Goal: Task Accomplishment & Management: Check status

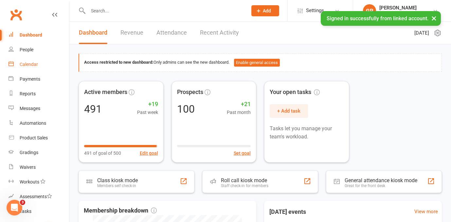
click at [40, 69] on link "Calendar" at bounding box center [39, 64] width 61 height 15
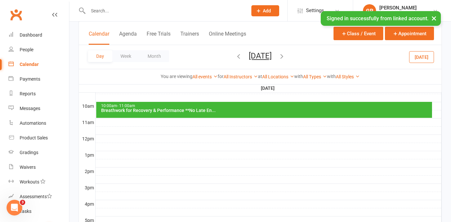
scroll to position [189, 0]
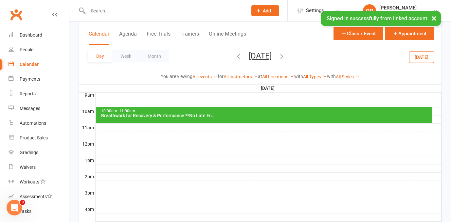
click at [147, 113] on div "Breathwork for Recovery & Performance **No Late En..." at bounding box center [266, 115] width 330 height 5
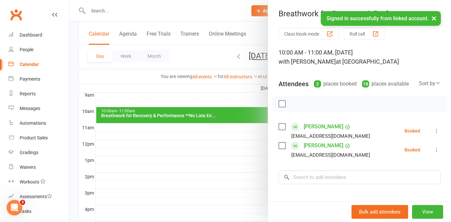
click at [147, 113] on div at bounding box center [259, 111] width 381 height 222
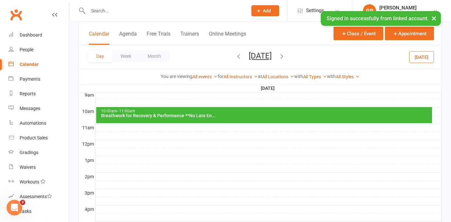
click at [292, 51] on div "Day Week Month Sunday, Aug 31, 2025 September 2025 Sun Mon Tue Wed Thu Fri Sat …" at bounding box center [260, 57] width 362 height 24
click at [271, 55] on button "Sunday, Aug 31, 2025" at bounding box center [260, 55] width 23 height 9
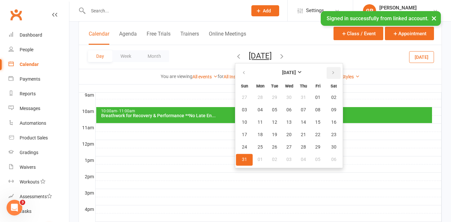
click at [326, 75] on button "button" at bounding box center [333, 73] width 14 height 12
click at [242, 122] on span "14" at bounding box center [244, 122] width 5 height 5
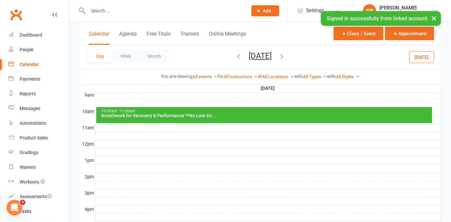
click at [212, 114] on div "Breathwork for Recovery & Performance **No Late En..." at bounding box center [266, 115] width 330 height 5
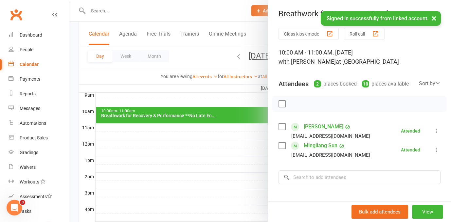
click at [242, 59] on div at bounding box center [259, 111] width 381 height 222
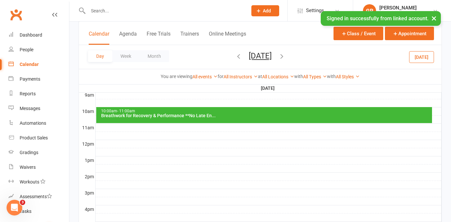
click at [249, 59] on button "Sunday, Sep 14, 2025" at bounding box center [260, 55] width 23 height 9
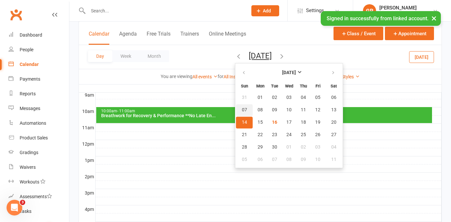
click at [242, 111] on span "07" at bounding box center [244, 110] width 5 height 5
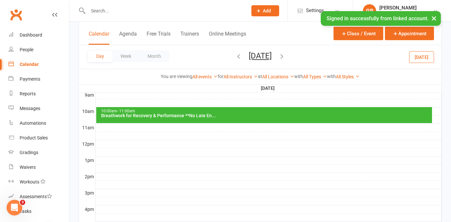
click at [214, 115] on div "Breathwork for Recovery & Performance **No Late En..." at bounding box center [266, 115] width 330 height 5
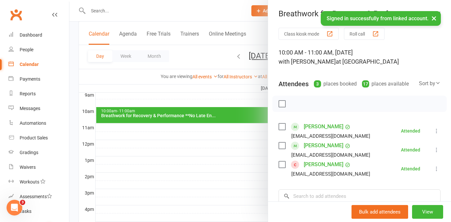
click at [180, 61] on div at bounding box center [259, 111] width 381 height 222
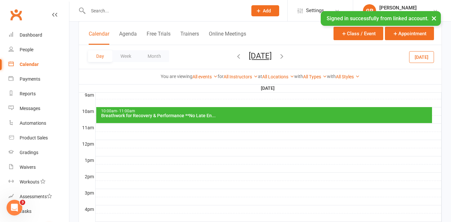
click at [428, 58] on button "[DATE]" at bounding box center [421, 57] width 25 height 12
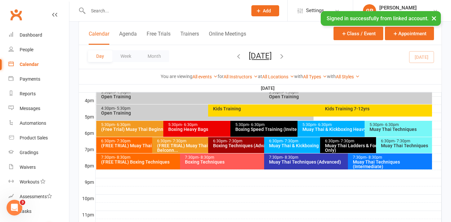
scroll to position [295, 0]
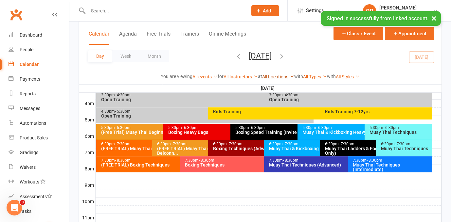
click at [269, 78] on link "All Locations" at bounding box center [278, 76] width 32 height 5
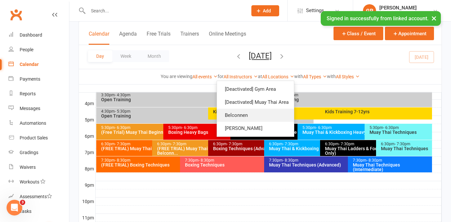
click at [255, 112] on link "Belconnen" at bounding box center [255, 115] width 77 height 13
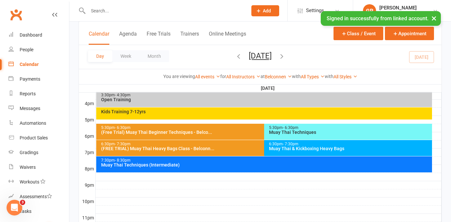
click at [266, 98] on div "Open Training" at bounding box center [266, 99] width 330 height 5
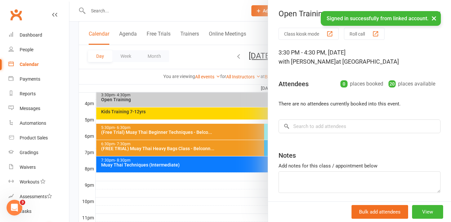
click at [245, 109] on div at bounding box center [259, 111] width 381 height 222
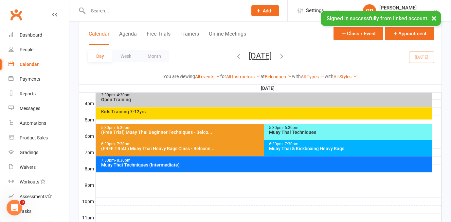
click at [241, 113] on div "Kids Training 7-12yrs" at bounding box center [266, 112] width 330 height 5
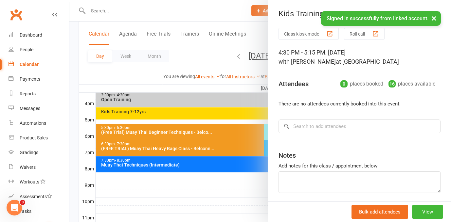
click at [231, 131] on div at bounding box center [259, 111] width 381 height 222
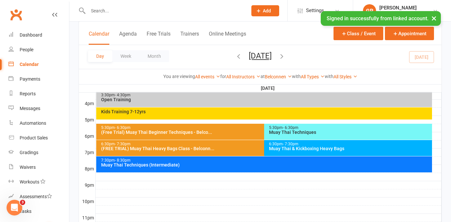
click at [231, 131] on div "(Free Trial) Muay Thai Beginner Techniques - Belco..." at bounding box center [262, 132] width 323 height 5
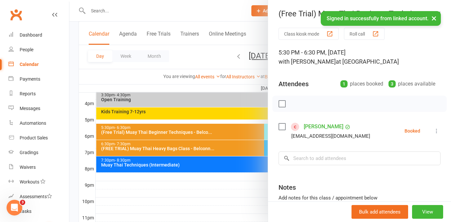
click at [231, 131] on div at bounding box center [259, 111] width 381 height 222
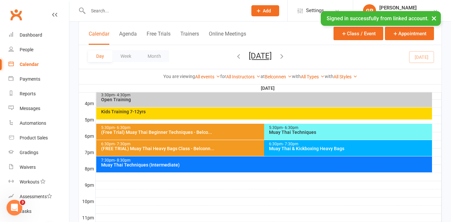
click at [302, 130] on div "Muay Thai Techniques" at bounding box center [350, 132] width 162 height 5
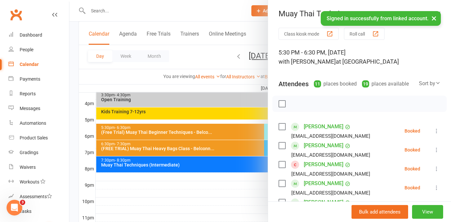
click at [225, 131] on div at bounding box center [259, 111] width 381 height 222
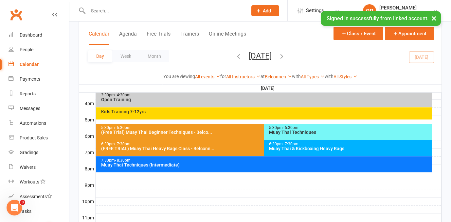
click at [235, 148] on div "(FREE TRIAL) Muay Thai Heavy Bags Class - Belconn..." at bounding box center [262, 149] width 323 height 5
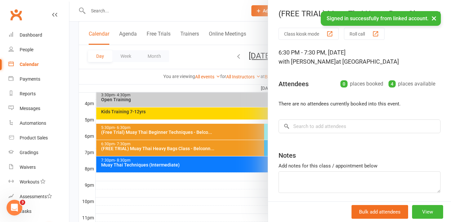
click at [235, 148] on div at bounding box center [259, 111] width 381 height 222
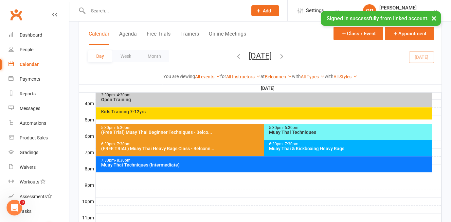
click at [246, 135] on div "5:30pm - 6:30pm (Free Trial) Muay Thai Beginner Techniques - Belco..." at bounding box center [260, 132] width 329 height 16
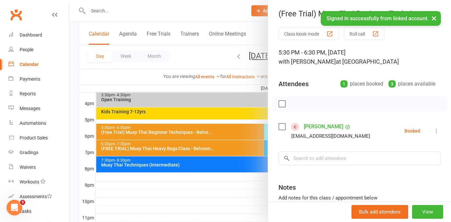
click at [246, 135] on div at bounding box center [259, 111] width 381 height 222
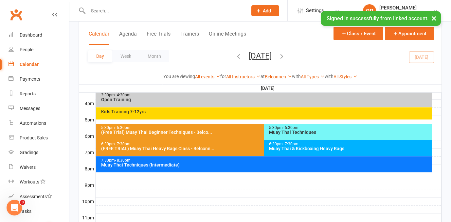
click at [279, 150] on div "Muay Thai & Kickboxing Heavy Bags" at bounding box center [350, 149] width 162 height 5
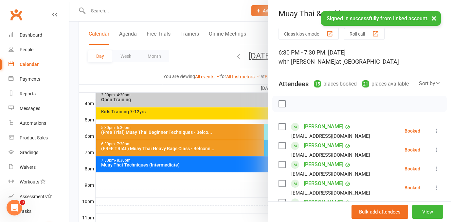
click at [258, 152] on div at bounding box center [259, 111] width 381 height 222
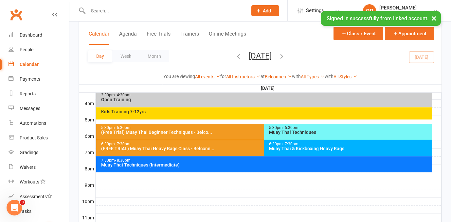
click at [279, 137] on div "5:30pm - 6:30pm Muay Thai Techniques" at bounding box center [348, 132] width 168 height 16
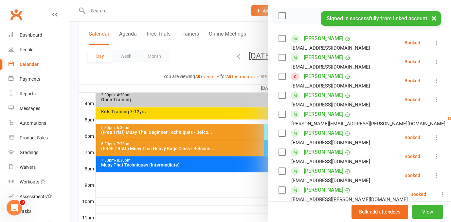
scroll to position [84, 0]
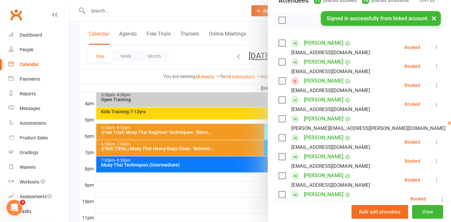
click at [260, 143] on div at bounding box center [259, 111] width 381 height 222
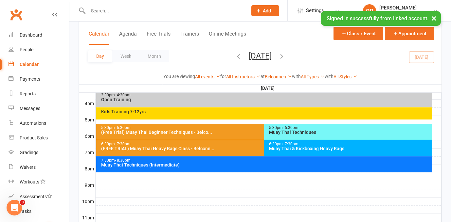
click at [273, 147] on div "Muay Thai & Kickboxing Heavy Bags" at bounding box center [350, 149] width 162 height 5
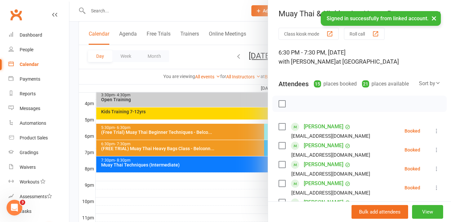
click at [226, 145] on div at bounding box center [259, 111] width 381 height 222
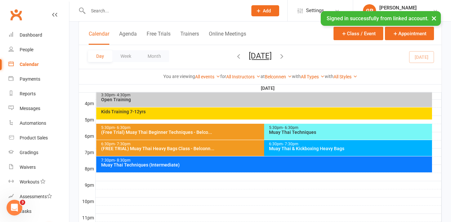
click at [234, 163] on div "7:30pm - 8:30pm" at bounding box center [266, 161] width 330 height 4
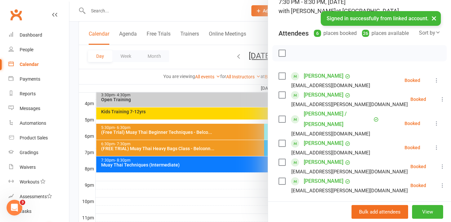
scroll to position [52, 0]
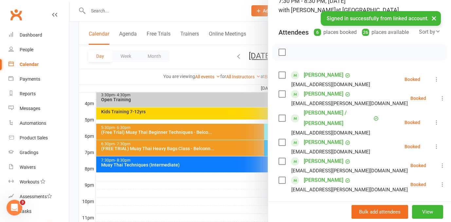
click at [233, 151] on div at bounding box center [259, 111] width 381 height 222
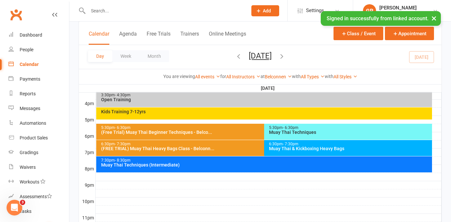
click at [278, 151] on div "Muay Thai & Kickboxing Heavy Bags" at bounding box center [350, 149] width 162 height 5
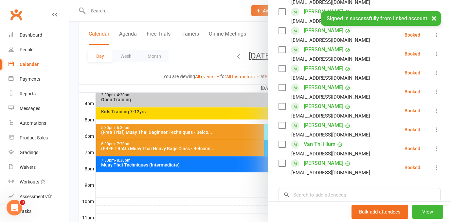
scroll to position [236, 0]
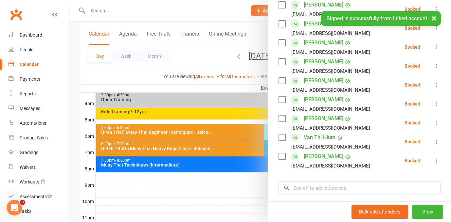
click at [241, 144] on div at bounding box center [259, 111] width 381 height 222
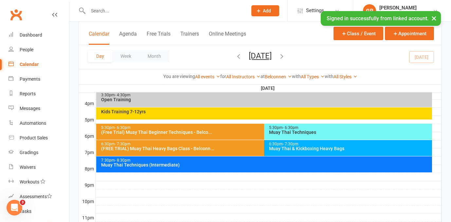
click at [274, 128] on div "5:30pm - 6:30pm" at bounding box center [350, 128] width 162 height 4
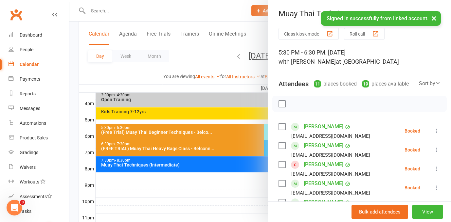
click at [240, 130] on div at bounding box center [259, 111] width 381 height 222
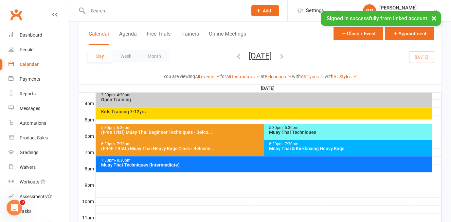
click at [225, 96] on div "3:30pm - 4:30pm" at bounding box center [266, 95] width 330 height 4
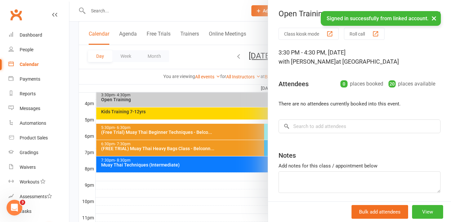
click at [221, 115] on div at bounding box center [259, 111] width 381 height 222
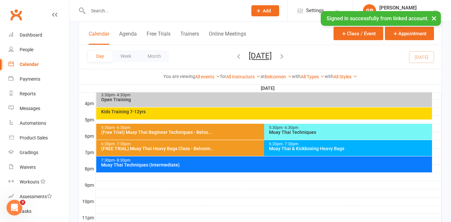
click at [221, 115] on div "Kids Training 7-12yrs" at bounding box center [264, 114] width 336 height 12
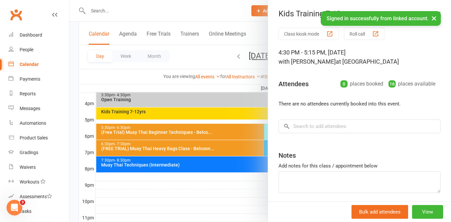
click at [221, 115] on div at bounding box center [259, 111] width 381 height 222
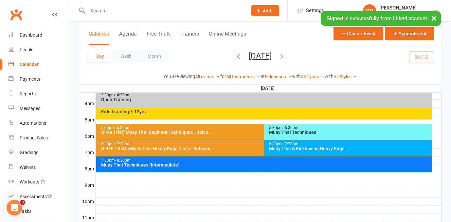
click at [249, 54] on button "[DATE]" at bounding box center [260, 55] width 23 height 9
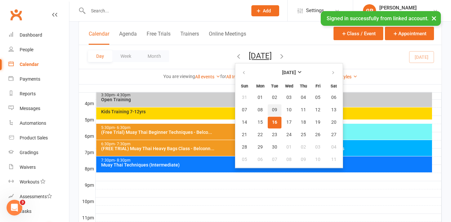
click at [272, 111] on span "09" at bounding box center [274, 110] width 5 height 5
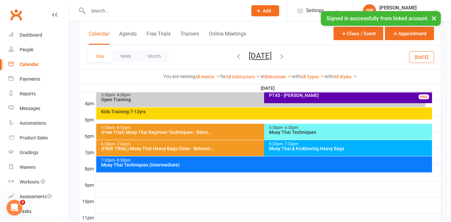
click at [246, 112] on div "Kids Training 7-12yrs" at bounding box center [266, 112] width 330 height 5
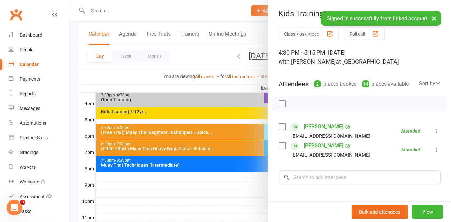
click at [244, 56] on div at bounding box center [259, 111] width 381 height 222
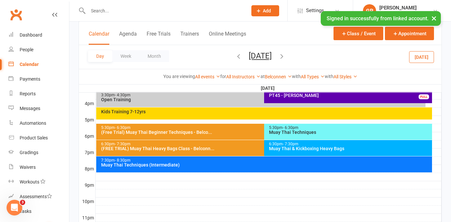
click at [249, 56] on button "Tuesday, Sep 9, 2025" at bounding box center [260, 55] width 23 height 9
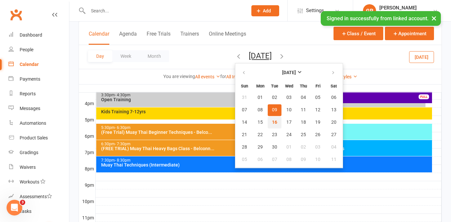
click at [268, 123] on button "16" at bounding box center [275, 123] width 14 height 12
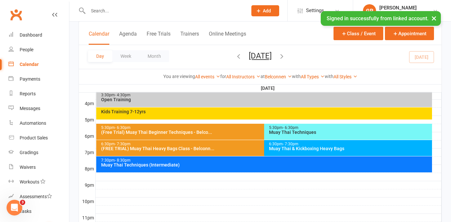
click at [205, 112] on div "Kids Training 7-12yrs" at bounding box center [266, 112] width 330 height 5
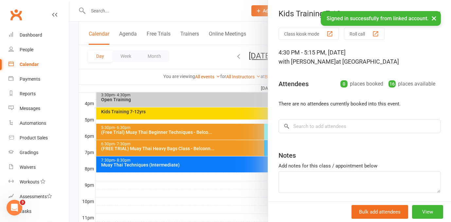
click at [205, 112] on div at bounding box center [259, 111] width 381 height 222
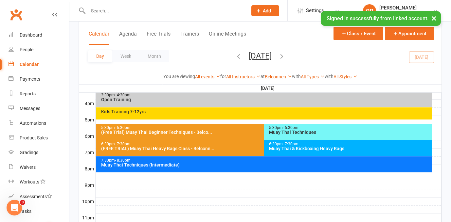
click at [198, 102] on div "3:30pm - 4:30pm Open Training" at bounding box center [264, 99] width 336 height 16
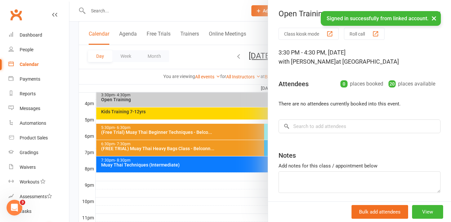
click at [198, 102] on div at bounding box center [259, 111] width 381 height 222
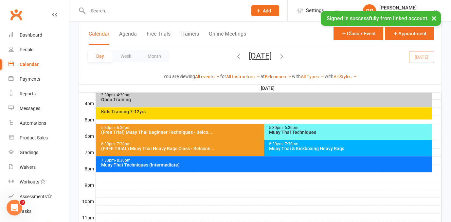
click at [126, 78] on div "You are viewing All events All events Empty events Full events Non-empty events…" at bounding box center [259, 77] width 355 height 8
click at [282, 132] on div "Muay Thai Techniques" at bounding box center [350, 132] width 162 height 5
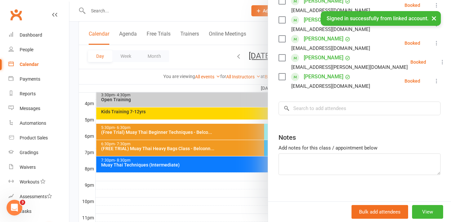
scroll to position [246, 0]
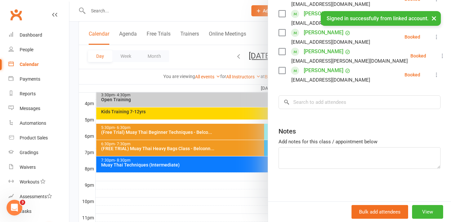
click at [228, 143] on div at bounding box center [259, 111] width 381 height 222
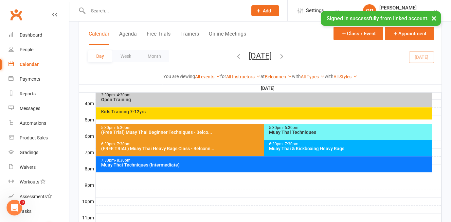
click at [284, 128] on span "- 6:30pm" at bounding box center [291, 128] width 16 height 5
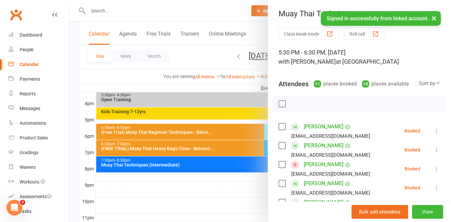
click at [251, 135] on div at bounding box center [259, 111] width 381 height 222
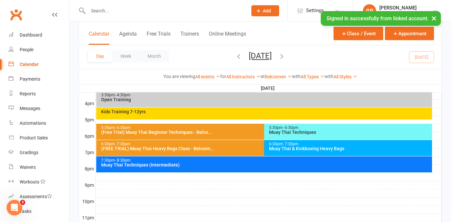
click at [209, 105] on div "3:30pm - 4:30pm Open Training" at bounding box center [264, 99] width 336 height 16
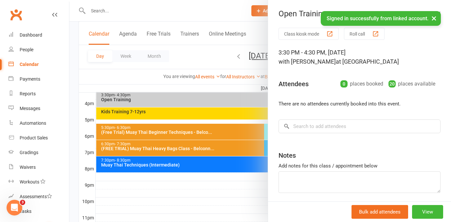
click at [213, 115] on div at bounding box center [259, 111] width 381 height 222
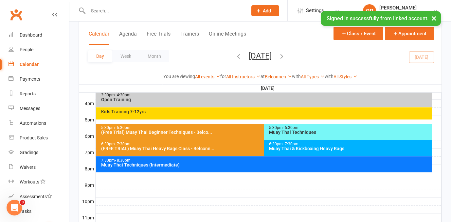
click at [213, 115] on div "Kids Training 7-12yrs" at bounding box center [264, 114] width 336 height 12
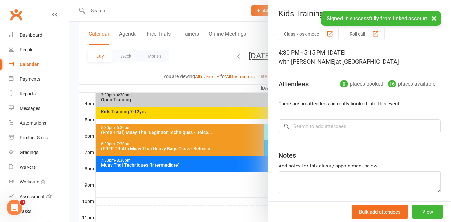
click at [228, 135] on div at bounding box center [259, 111] width 381 height 222
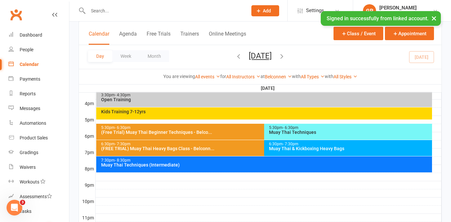
click at [228, 135] on div "5:30pm - 6:30pm (Free Trial) Muay Thai Beginner Techniques - Belco..." at bounding box center [260, 132] width 329 height 16
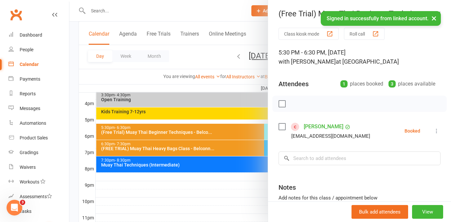
click at [228, 135] on div at bounding box center [259, 111] width 381 height 222
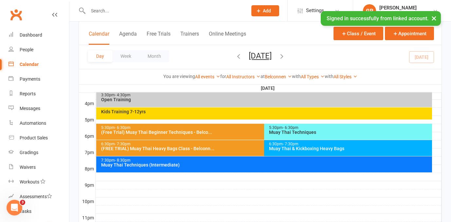
click at [283, 134] on div "Muay Thai Techniques" at bounding box center [350, 132] width 162 height 5
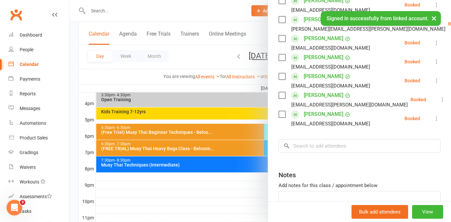
scroll to position [203, 0]
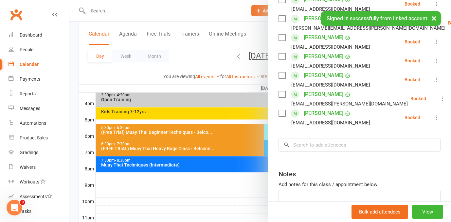
click at [250, 143] on div at bounding box center [259, 111] width 381 height 222
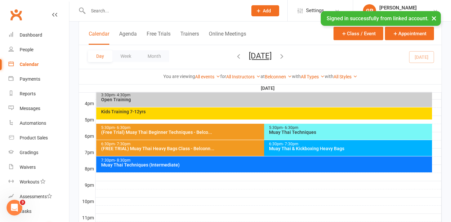
click at [275, 144] on div "6:30pm - 7:30pm" at bounding box center [350, 144] width 162 height 4
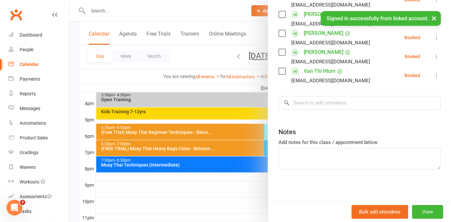
scroll to position [303, 0]
click at [242, 157] on div at bounding box center [259, 111] width 381 height 222
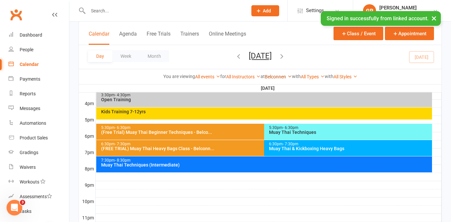
click at [280, 77] on link "Belconnen" at bounding box center [278, 76] width 27 height 5
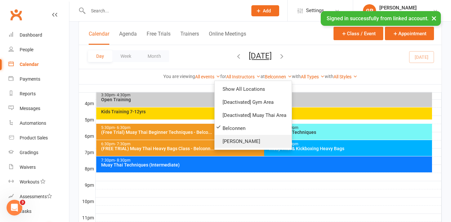
click at [263, 139] on link "[PERSON_NAME]" at bounding box center [253, 141] width 77 height 13
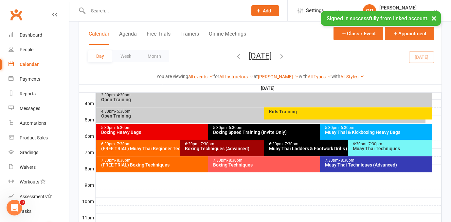
click at [286, 112] on div "Kids Training" at bounding box center [350, 112] width 162 height 5
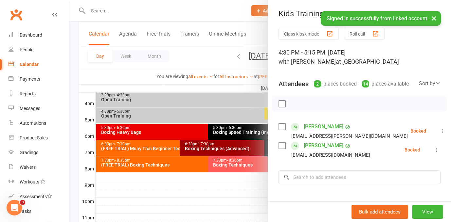
click at [240, 113] on div at bounding box center [259, 111] width 381 height 222
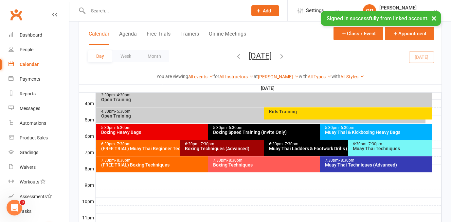
click at [231, 101] on div "Open Training" at bounding box center [266, 99] width 330 height 5
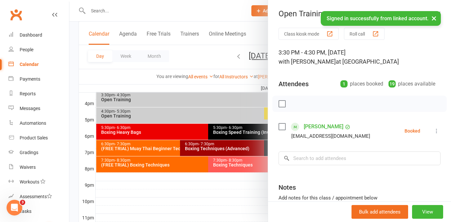
click at [225, 112] on div at bounding box center [259, 111] width 381 height 222
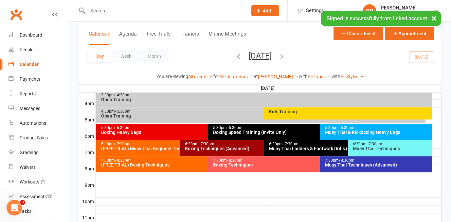
click at [225, 118] on div "Open Training" at bounding box center [262, 116] width 323 height 5
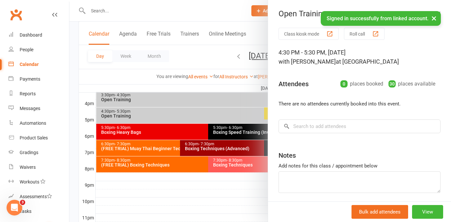
click at [225, 118] on div at bounding box center [259, 111] width 381 height 222
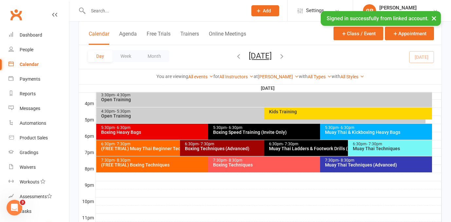
click at [175, 128] on div "5:30pm - 6:30pm" at bounding box center [206, 128] width 211 height 4
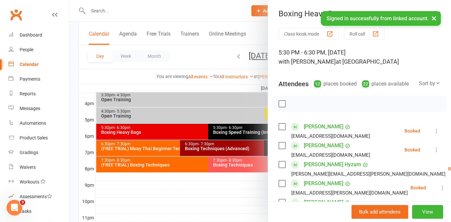
click at [226, 116] on div at bounding box center [259, 111] width 381 height 222
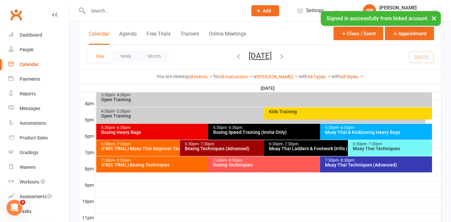
click at [345, 169] on div "7:30pm - 8:30pm Muay Thai Techniques (Advanced)" at bounding box center [376, 165] width 112 height 16
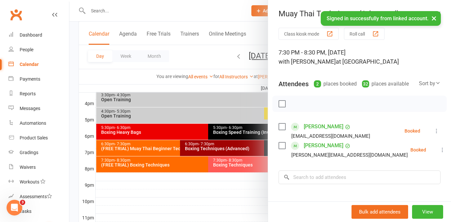
click at [252, 165] on div at bounding box center [259, 111] width 381 height 222
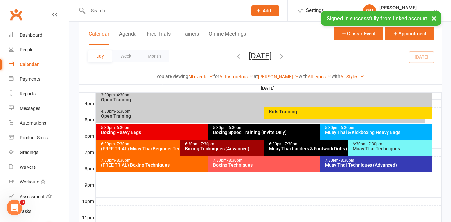
click at [236, 165] on div "Boxing Techniques" at bounding box center [318, 165] width 211 height 5
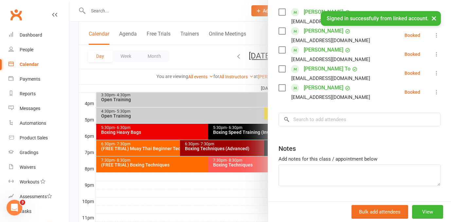
scroll to position [117, 0]
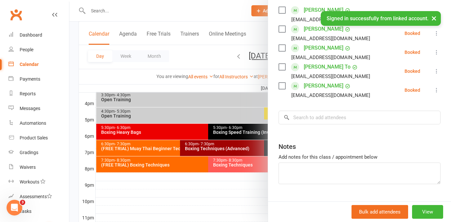
click at [227, 161] on div at bounding box center [259, 111] width 381 height 222
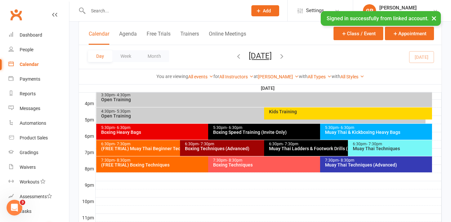
click at [361, 147] on div "Muay Thai Techniques" at bounding box center [391, 149] width 78 height 5
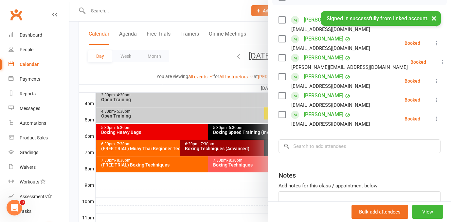
scroll to position [108, 0]
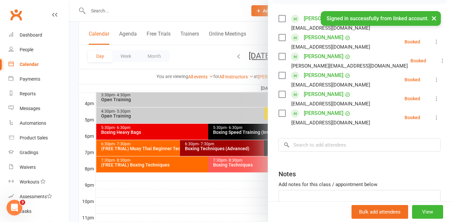
click at [205, 165] on div at bounding box center [259, 111] width 381 height 222
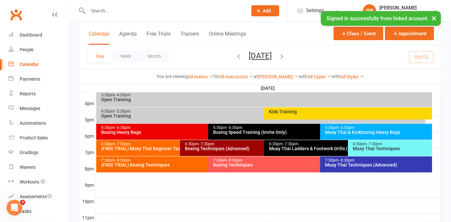
click at [277, 148] on div "Muay Thai Ladders & Footwork Drills (Invite Only)" at bounding box center [346, 149] width 155 height 5
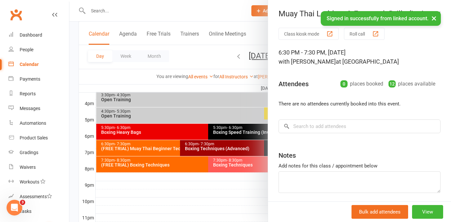
click at [240, 148] on div at bounding box center [259, 111] width 381 height 222
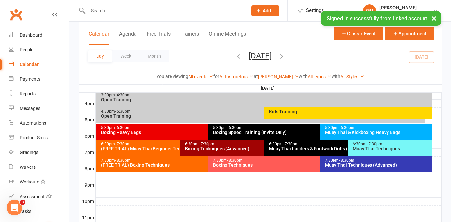
click at [240, 148] on div "Boxing Techniques (Advanced)" at bounding box center [261, 149] width 155 height 5
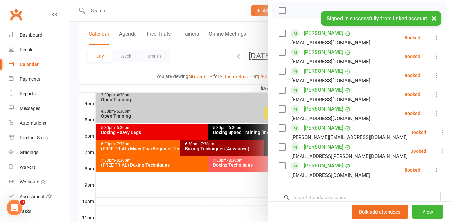
scroll to position [189, 0]
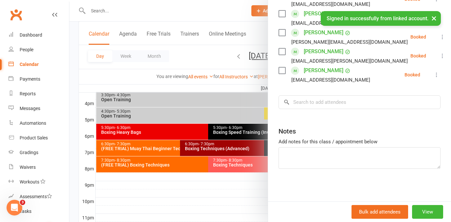
click at [175, 102] on div at bounding box center [259, 111] width 381 height 222
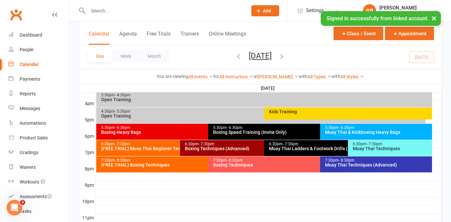
click at [175, 102] on div "3:30pm - 4:30pm Open Training" at bounding box center [264, 99] width 336 height 16
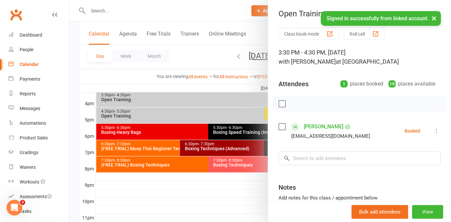
click at [175, 102] on div at bounding box center [259, 111] width 381 height 222
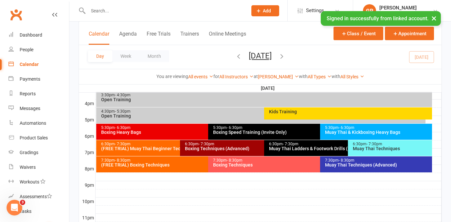
click at [249, 56] on button "[DATE]" at bounding box center [260, 55] width 23 height 9
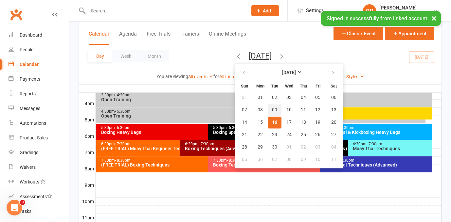
click at [268, 111] on button "09" at bounding box center [275, 110] width 14 height 12
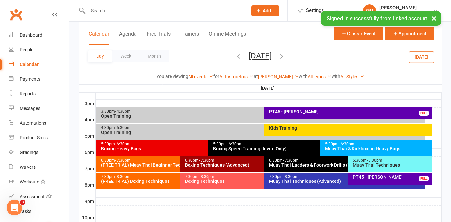
scroll to position [274, 0]
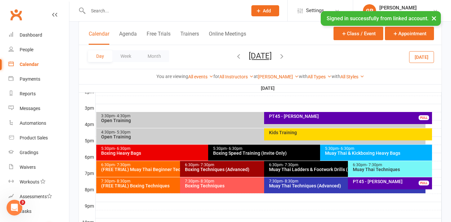
click at [273, 79] on div "Dickson Show All Locations [Deactivated] Gym Area [Deactivated] Muay Thai Area …" at bounding box center [278, 76] width 41 height 7
click at [423, 57] on button "[DATE]" at bounding box center [421, 57] width 25 height 12
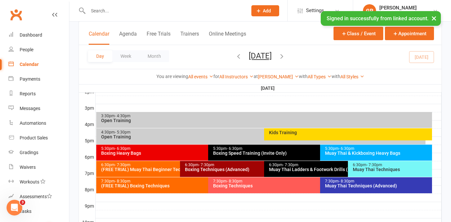
click at [249, 56] on button "[DATE]" at bounding box center [260, 55] width 23 height 9
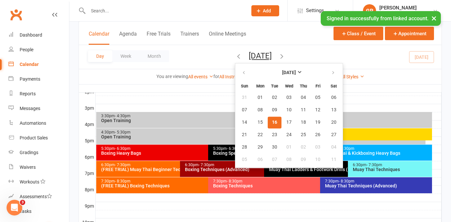
click at [339, 62] on div "Day Week Month Tuesday, Sep 16, 2025 September 2025 Sun Mon Tue Wed Thu Fri Sat…" at bounding box center [260, 57] width 362 height 24
click at [329, 65] on div "Day Week Month Tuesday, Sep 16, 2025 September 2025 Sun Mon Tue Wed Thu Fri Sat…" at bounding box center [260, 57] width 362 height 24
click at [340, 187] on div "Muay Thai Techniques (Advanced)" at bounding box center [377, 186] width 106 height 5
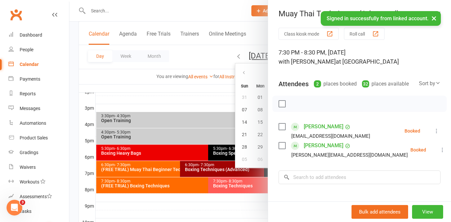
click at [199, 188] on div at bounding box center [259, 111] width 381 height 222
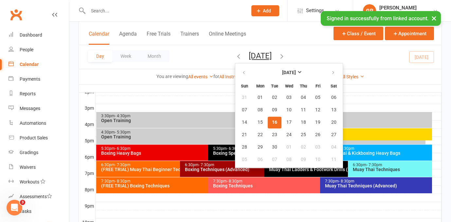
click at [165, 151] on div "5:30pm - 6:30pm" at bounding box center [206, 149] width 211 height 4
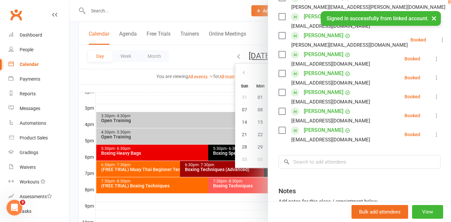
scroll to position [206, 0]
click at [182, 186] on div at bounding box center [259, 111] width 381 height 222
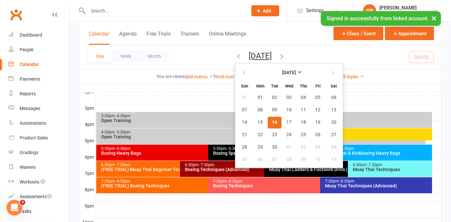
click at [339, 152] on div "Muay Thai & Kickboxing Heavy Bags" at bounding box center [377, 153] width 106 height 5
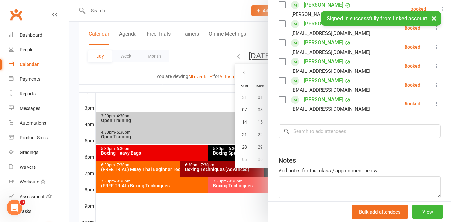
scroll to position [132, 0]
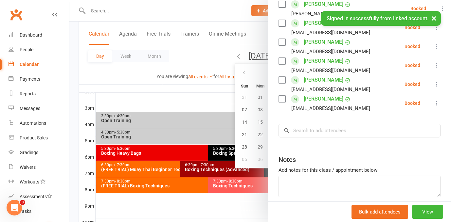
click at [181, 163] on div at bounding box center [259, 111] width 381 height 222
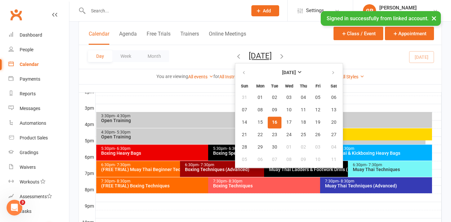
click at [271, 55] on button "[DATE]" at bounding box center [260, 55] width 23 height 9
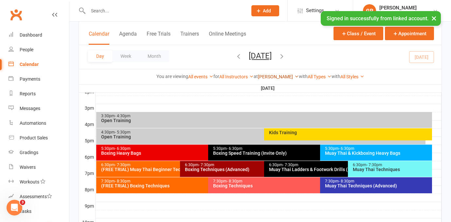
click at [278, 77] on link "[PERSON_NAME]" at bounding box center [278, 76] width 41 height 5
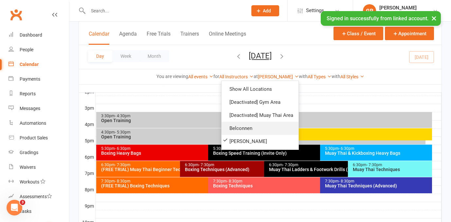
click at [260, 130] on link "Belconnen" at bounding box center [259, 128] width 77 height 13
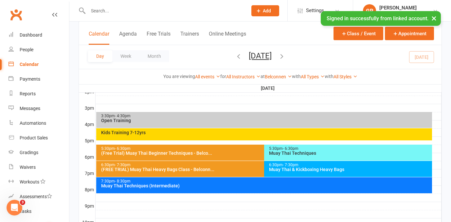
click at [278, 154] on div "Muay Thai Techniques" at bounding box center [350, 153] width 162 height 5
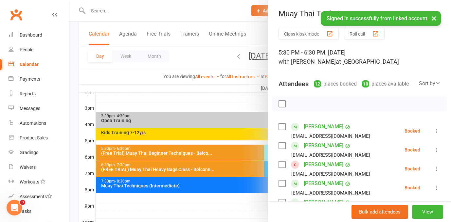
click at [132, 77] on div at bounding box center [259, 111] width 381 height 222
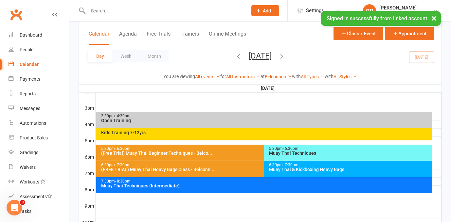
click at [128, 138] on div "Kids Training 7-12yrs" at bounding box center [264, 135] width 336 height 12
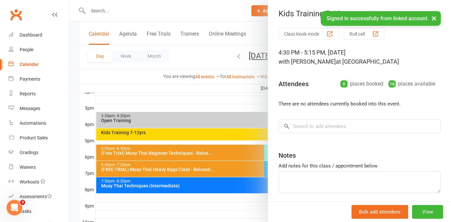
click at [121, 117] on div at bounding box center [259, 111] width 381 height 222
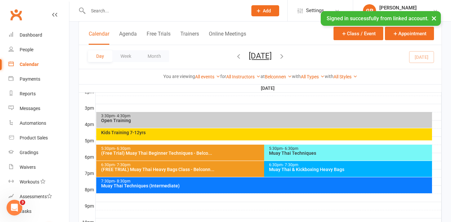
click at [121, 117] on span "- 4:30pm" at bounding box center [123, 116] width 16 height 5
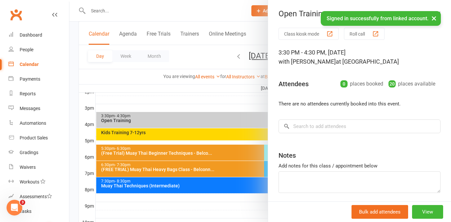
click at [121, 117] on div at bounding box center [259, 111] width 381 height 222
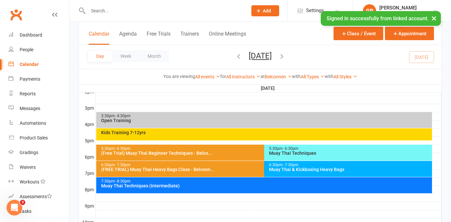
click at [73, 105] on div "Class kiosk mode Member self check-in Roll call kiosk mode Staff check-in for m…" at bounding box center [259, 4] width 381 height 513
click at [289, 152] on div "Muay Thai Techniques" at bounding box center [350, 153] width 162 height 5
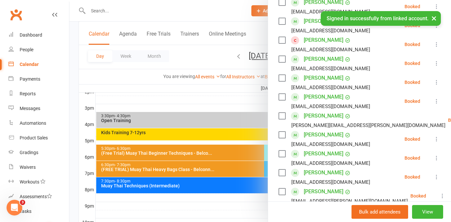
scroll to position [125, 0]
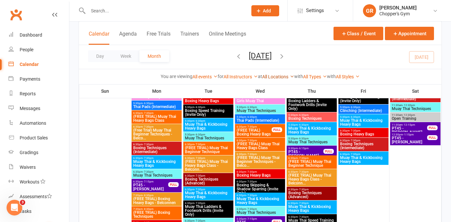
click at [285, 78] on link "All Locations" at bounding box center [278, 76] width 32 height 5
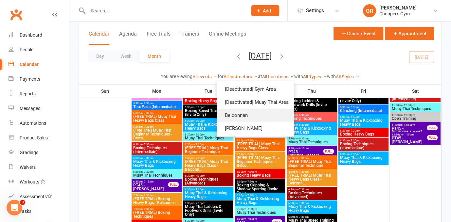
click at [262, 115] on link "Belconnen" at bounding box center [255, 115] width 77 height 13
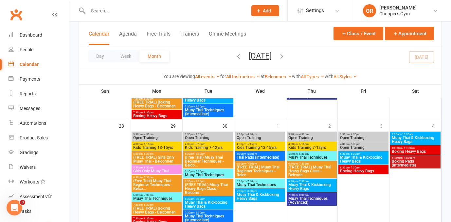
scroll to position [252, 0]
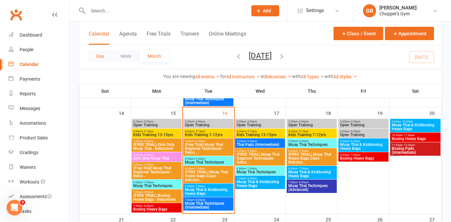
click at [103, 61] on button "Day" at bounding box center [100, 56] width 24 height 12
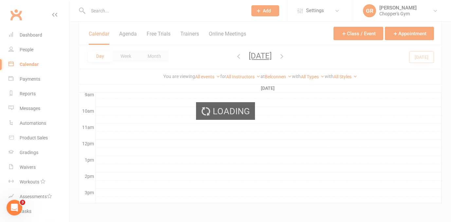
scroll to position [255, 0]
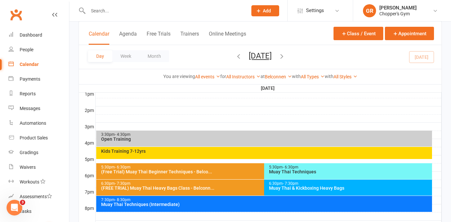
click at [241, 154] on div "Kids Training 7-12yrs" at bounding box center [264, 153] width 336 height 12
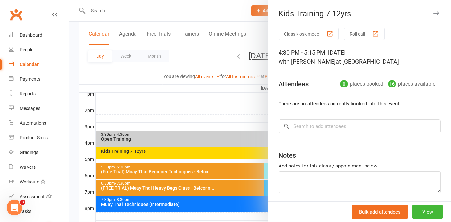
click at [241, 154] on div at bounding box center [259, 111] width 381 height 222
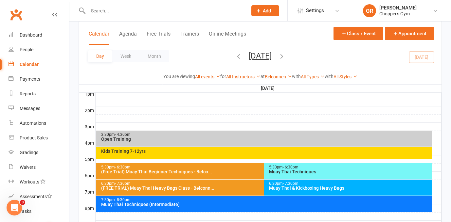
click at [235, 57] on icon "button" at bounding box center [238, 56] width 7 height 7
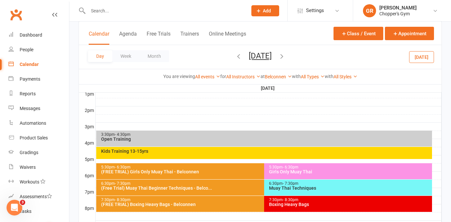
click at [178, 202] on div "(FREE TRIAL) Boxing Heavy Bags - Belconnen" at bounding box center [262, 204] width 323 height 5
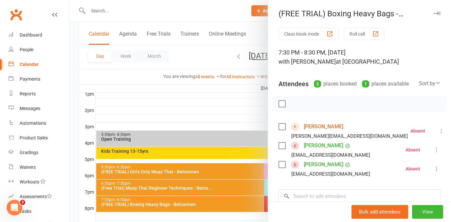
click at [311, 164] on link "Kasie Ryan" at bounding box center [324, 165] width 40 height 10
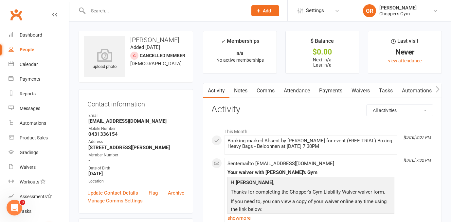
click at [302, 92] on link "Attendance" at bounding box center [296, 90] width 35 height 15
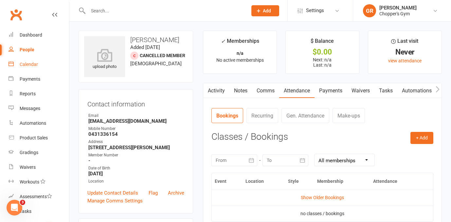
click at [28, 63] on div "Calendar" at bounding box center [29, 64] width 18 height 5
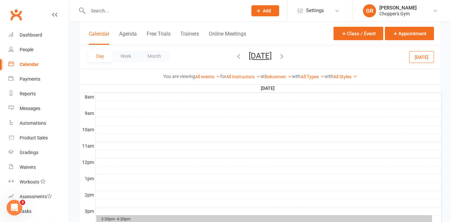
scroll to position [322, 0]
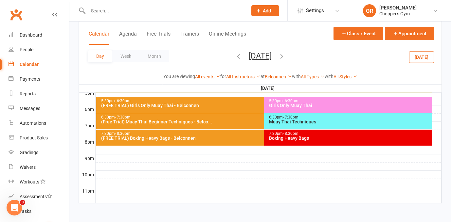
click at [282, 141] on div "7:30pm - 8:30pm Boxing Heavy Bags" at bounding box center [348, 138] width 168 height 16
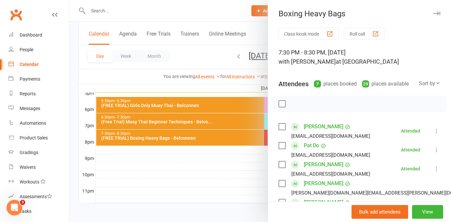
click at [224, 141] on div at bounding box center [259, 111] width 381 height 222
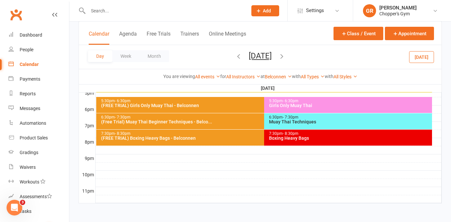
click at [224, 141] on div "7:30pm - 8:30pm (FREE TRIAL) Boxing Heavy Bags - Belconnen" at bounding box center [260, 138] width 329 height 16
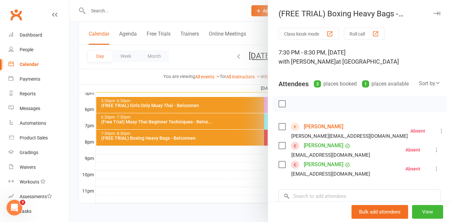
click at [224, 141] on div at bounding box center [259, 111] width 381 height 222
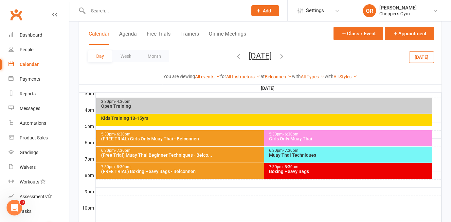
scroll to position [285, 0]
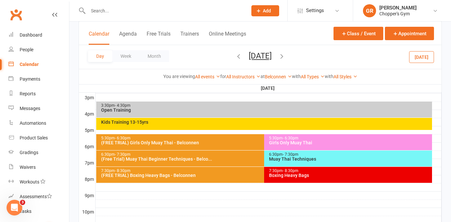
click at [214, 127] on div "Kids Training 13-15yrs" at bounding box center [264, 124] width 336 height 12
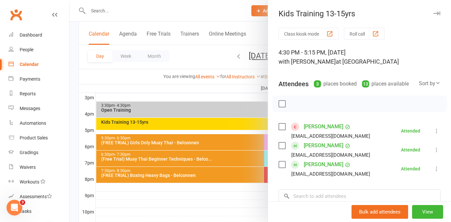
click at [183, 62] on div at bounding box center [259, 111] width 381 height 222
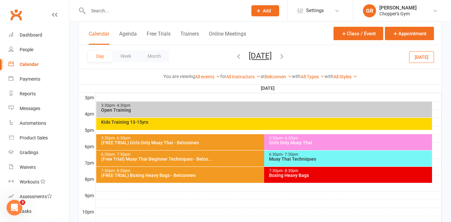
click at [422, 59] on button "Today" at bounding box center [421, 57] width 25 height 12
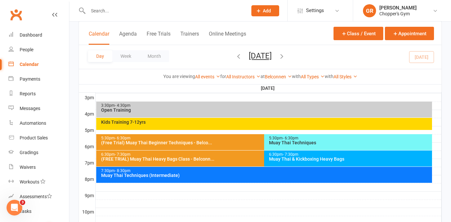
click at [422, 59] on div "Day Week Month Tuesday, Sep 16, 2025 September 2025 Sun Mon Tue Wed Thu Fri Sat…" at bounding box center [260, 57] width 362 height 24
click at [274, 125] on div "Kids Training 7-12yrs" at bounding box center [264, 124] width 336 height 12
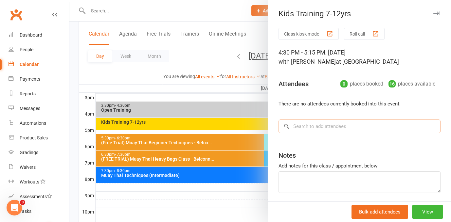
click at [304, 130] on input "search" at bounding box center [359, 127] width 162 height 14
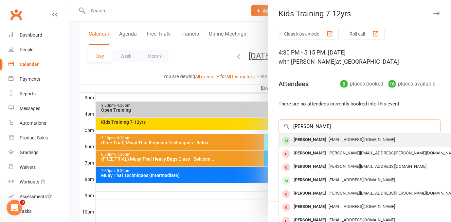
type input "henry"
click at [329, 142] on span "Matt_harris23@hotmail.com" at bounding box center [361, 139] width 66 height 5
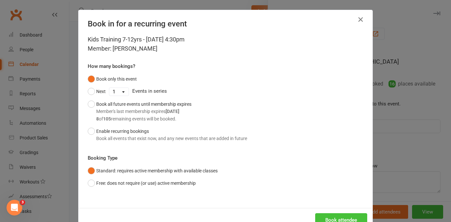
click at [339, 220] on button "Book attendee" at bounding box center [341, 221] width 52 height 14
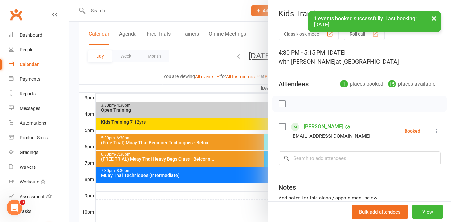
click at [435, 131] on icon at bounding box center [436, 131] width 7 height 7
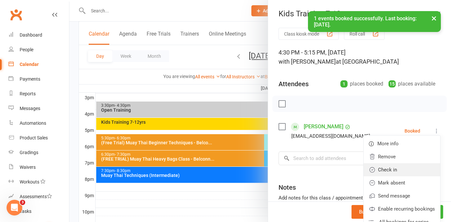
click at [399, 168] on link "Check in" at bounding box center [401, 170] width 77 height 13
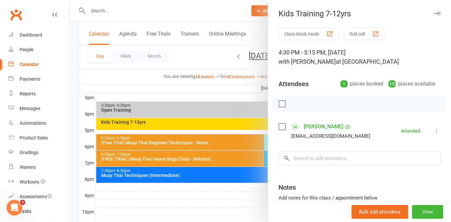
click at [321, 87] on div "Attendees 1 places booked 15 places available" at bounding box center [359, 83] width 162 height 16
click at [319, 160] on input "search" at bounding box center [359, 159] width 162 height 14
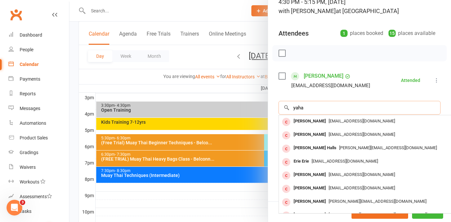
scroll to position [56, 0]
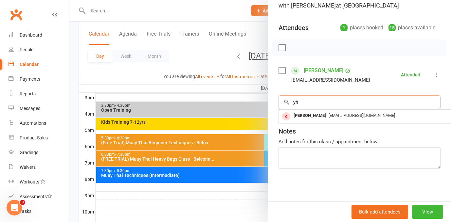
type input "y"
click at [239, 63] on div at bounding box center [259, 111] width 381 height 222
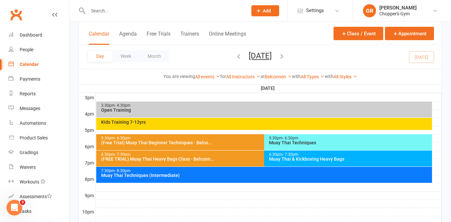
click at [249, 55] on button "Tuesday, Sep 16, 2025" at bounding box center [260, 55] width 23 height 9
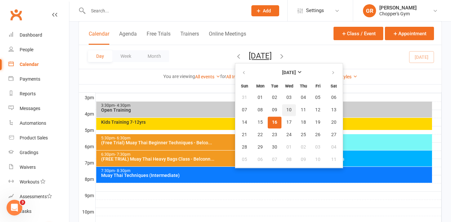
click at [286, 109] on span "10" at bounding box center [288, 110] width 5 height 5
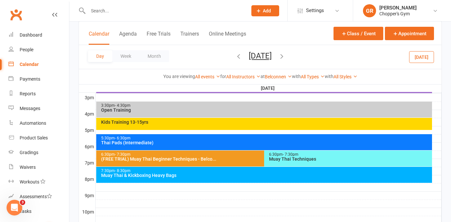
click at [242, 123] on div "Kids Training 13-15yrs" at bounding box center [266, 122] width 330 height 5
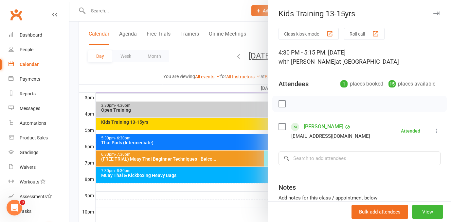
click at [242, 123] on div at bounding box center [259, 111] width 381 height 222
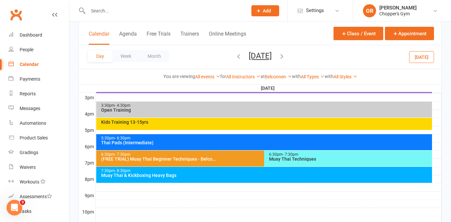
click at [259, 56] on button "Wednesday, Sep 10, 2025" at bounding box center [260, 55] width 23 height 9
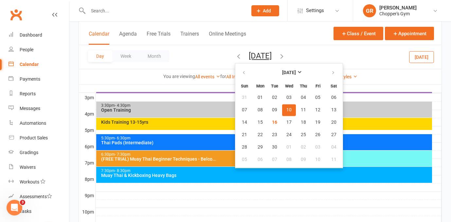
click at [262, 45] on div "Day Week Month Wednesday, Sep 10, 2025 September 2025 Sun Mon Tue Wed Thu Fri S…" at bounding box center [260, 57] width 362 height 24
click at [286, 121] on span "17" at bounding box center [288, 122] width 5 height 5
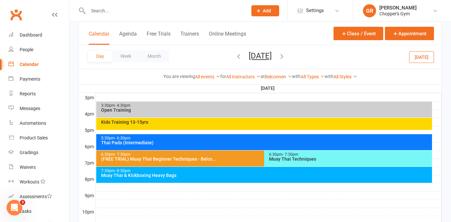
click at [266, 49] on div "Day Week Month Wednesday, Sep 17, 2025 September 2025 Sun Mon Tue Wed Thu Fri S…" at bounding box center [260, 57] width 362 height 24
click at [265, 56] on button "Wednesday, Sep 17, 2025" at bounding box center [260, 55] width 23 height 9
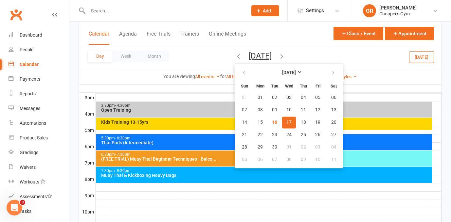
click at [286, 120] on span "17" at bounding box center [288, 122] width 5 height 5
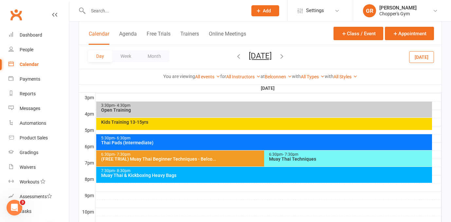
click at [183, 125] on div "Kids Training 13-15yrs" at bounding box center [264, 124] width 336 height 12
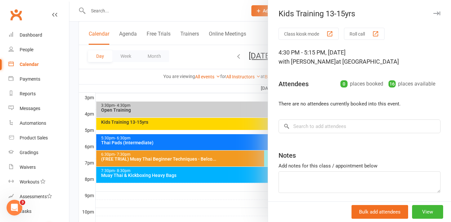
click at [250, 37] on div at bounding box center [259, 111] width 381 height 222
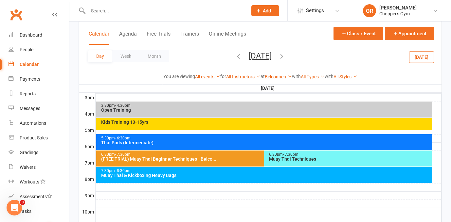
click at [429, 60] on button "[DATE]" at bounding box center [421, 57] width 25 height 12
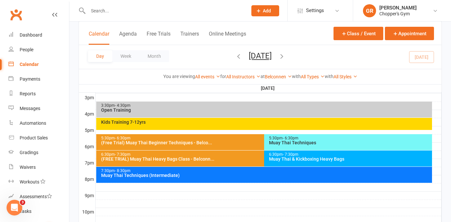
click at [331, 124] on div "Kids Training 7-12yrs" at bounding box center [266, 122] width 330 height 5
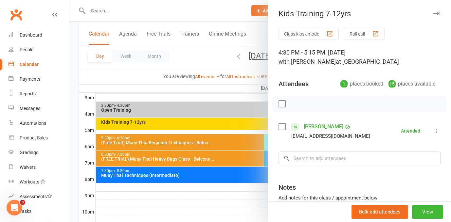
click at [239, 59] on div at bounding box center [259, 111] width 381 height 222
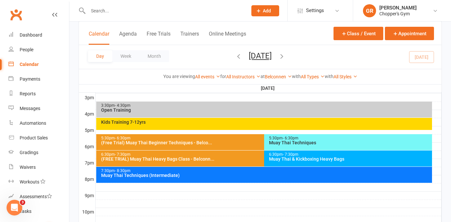
click at [256, 53] on button "[DATE]" at bounding box center [260, 55] width 23 height 9
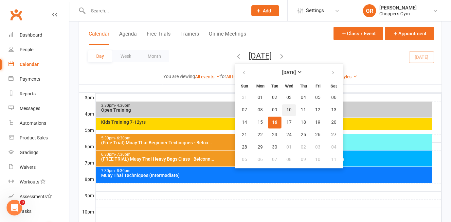
click at [286, 110] on span "10" at bounding box center [288, 110] width 5 height 5
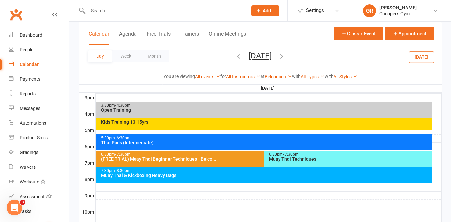
click at [263, 127] on div "Kids Training 13-15yrs" at bounding box center [264, 124] width 336 height 12
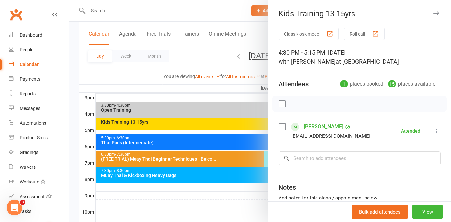
click at [253, 63] on div at bounding box center [259, 111] width 381 height 222
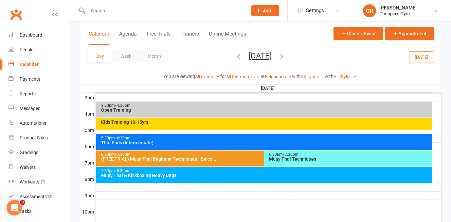
click at [252, 57] on button "Wednesday, Sep 10, 2025" at bounding box center [260, 55] width 23 height 9
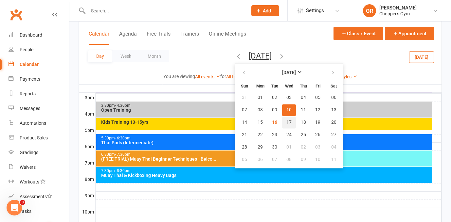
click at [286, 123] on span "17" at bounding box center [288, 122] width 5 height 5
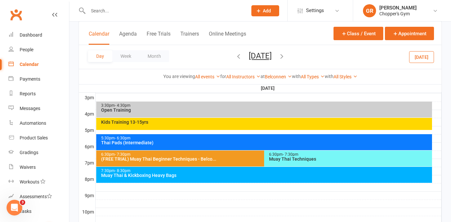
click at [249, 59] on button "Wednesday, Sep 17, 2025" at bounding box center [260, 55] width 23 height 9
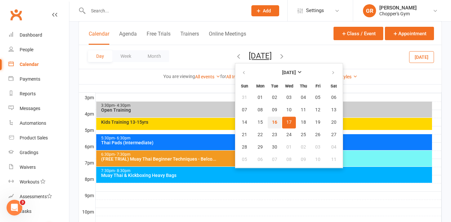
click at [268, 125] on button "16" at bounding box center [275, 123] width 14 height 12
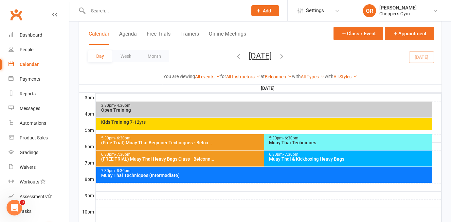
click at [249, 126] on div "Kids Training 7-12yrs" at bounding box center [264, 124] width 336 height 12
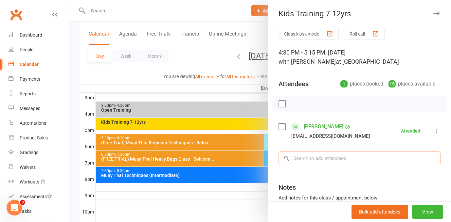
click at [374, 158] on input "search" at bounding box center [359, 159] width 162 height 14
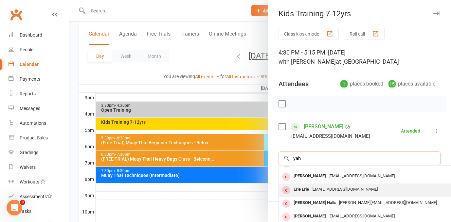
scroll to position [7, 0]
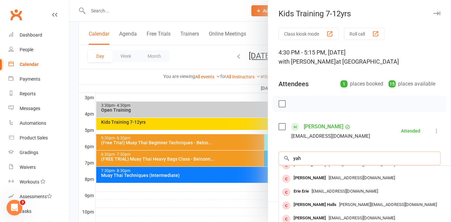
type input "yah"
click at [202, 90] on div at bounding box center [259, 111] width 381 height 222
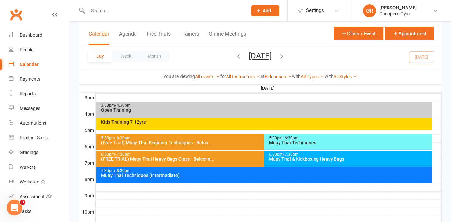
click at [255, 57] on button "[DATE]" at bounding box center [260, 55] width 23 height 9
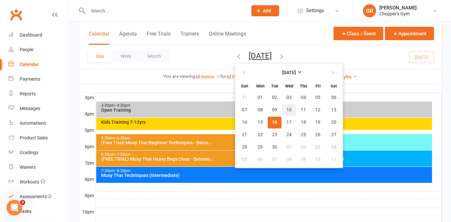
click at [286, 111] on span "10" at bounding box center [288, 110] width 5 height 5
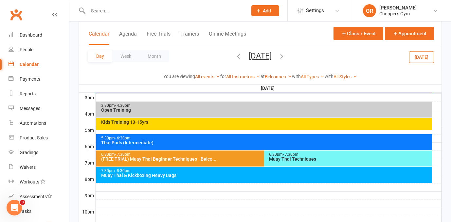
click at [248, 126] on div "Kids Training 13-15yrs" at bounding box center [264, 124] width 336 height 12
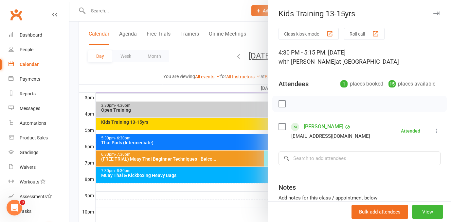
click at [346, 127] on div "Yahya Khan Khan.shahzeb@gmail.com" at bounding box center [325, 131] width 94 height 19
drag, startPoint x: 301, startPoint y: 120, endPoint x: 334, endPoint y: 132, distance: 35.1
click at [334, 132] on div "Class kiosk mode Roll call 4:30 PM - 5:15 PM, Wednesday, September, 10, 2025 wi…" at bounding box center [359, 143] width 183 height 230
copy div "Yahya Khan"
click at [199, 84] on div at bounding box center [259, 111] width 381 height 222
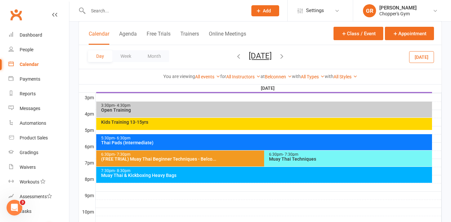
click at [416, 55] on button "[DATE]" at bounding box center [421, 57] width 25 height 12
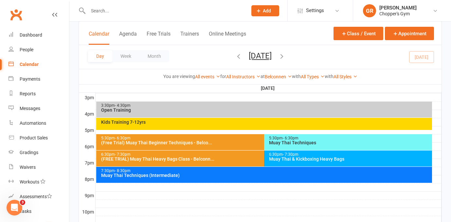
click at [300, 123] on div "Kids Training 7-12yrs" at bounding box center [266, 122] width 330 height 5
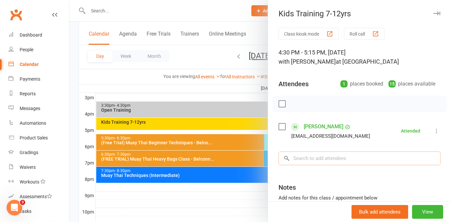
click at [330, 162] on input "search" at bounding box center [359, 159] width 162 height 14
paste input "Yahya Khan"
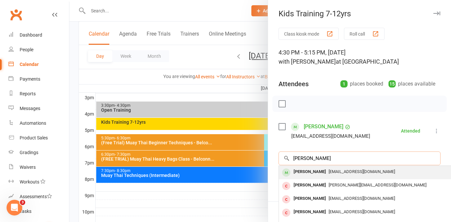
type input "Yahya Khan"
click at [328, 172] on span "Khan.shahzeb@gmail.com" at bounding box center [361, 171] width 66 height 5
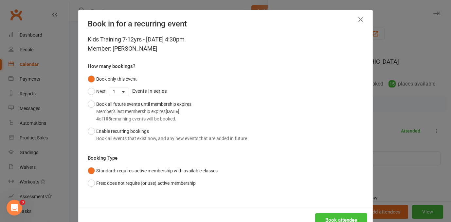
click at [338, 217] on button "Book attendee" at bounding box center [341, 221] width 52 height 14
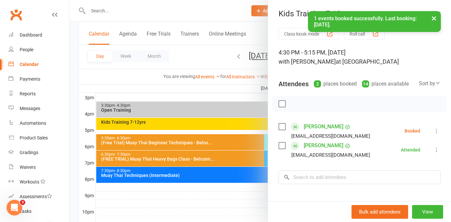
click at [436, 132] on icon at bounding box center [436, 131] width 7 height 7
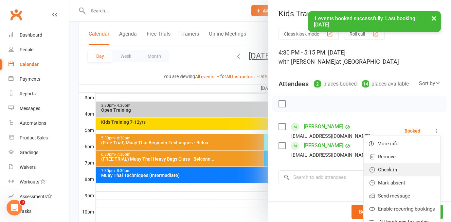
click at [408, 171] on link "Check in" at bounding box center [401, 170] width 77 height 13
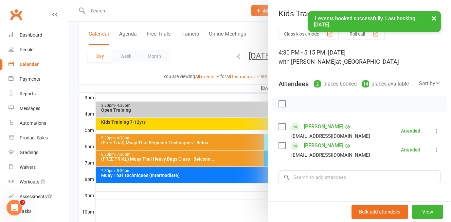
click at [214, 191] on div at bounding box center [259, 111] width 381 height 222
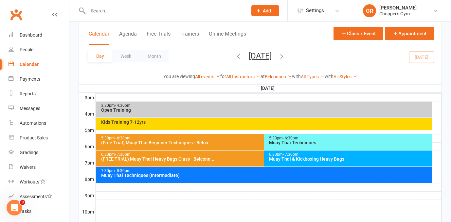
click at [231, 145] on div "(Free Trial) Muay Thai Beginner Techniques - Belco..." at bounding box center [262, 143] width 323 height 5
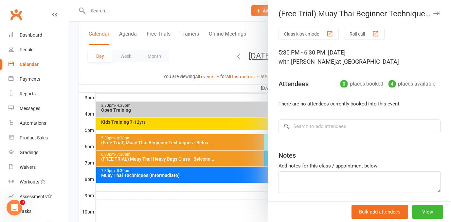
click at [214, 162] on div at bounding box center [259, 111] width 381 height 222
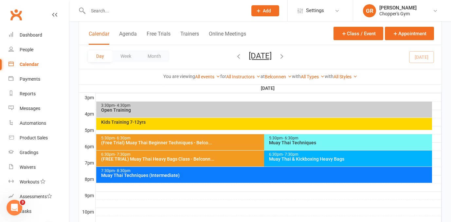
click at [214, 162] on div "6:30pm - 7:30pm (FREE TRIAL) Muay Thai Heavy Bags Class - Belconn..." at bounding box center [260, 159] width 329 height 16
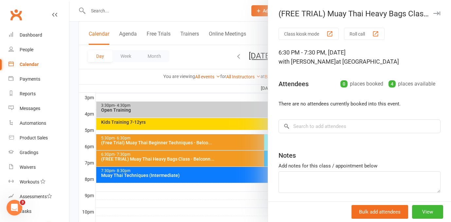
click at [214, 162] on div at bounding box center [259, 111] width 381 height 222
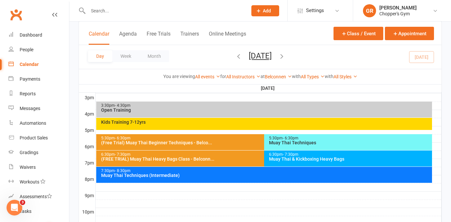
click at [287, 141] on div "Muay Thai Techniques" at bounding box center [350, 143] width 162 height 5
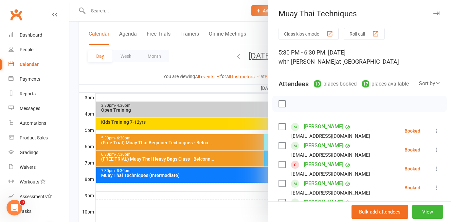
click at [435, 83] on icon at bounding box center [437, 82] width 5 height 5
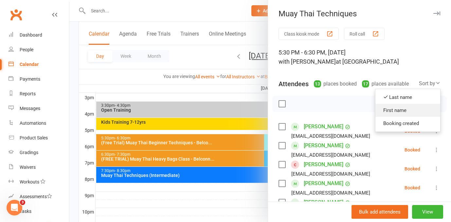
click at [407, 111] on link "First name" at bounding box center [407, 110] width 65 height 13
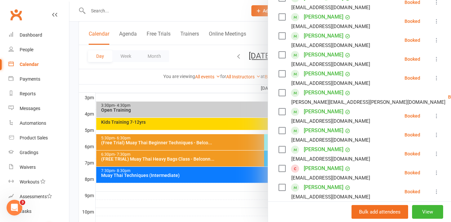
scroll to position [190, 0]
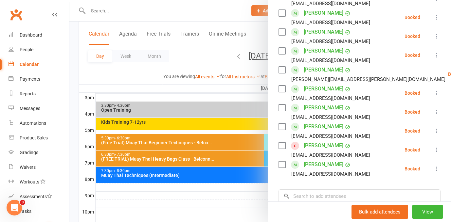
click at [187, 192] on div at bounding box center [259, 111] width 381 height 222
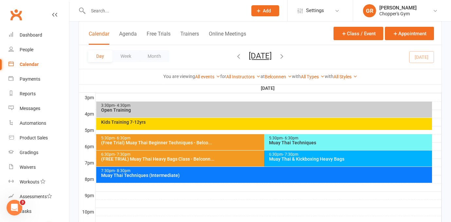
click at [287, 157] on div "Muay Thai & Kickboxing Heavy Bags" at bounding box center [350, 159] width 162 height 5
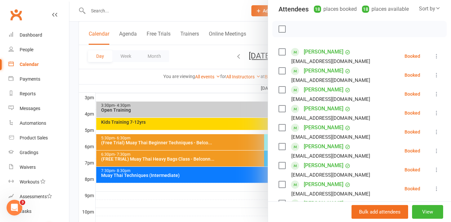
scroll to position [79, 0]
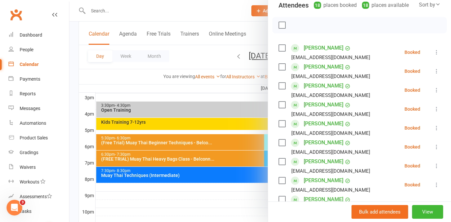
click at [217, 177] on div at bounding box center [259, 111] width 381 height 222
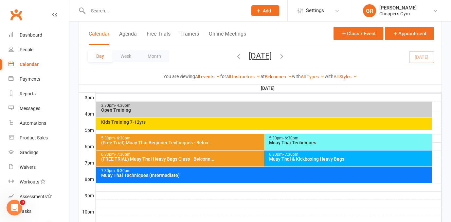
click at [215, 177] on div "Muay Thai Techniques (Intermediate)" at bounding box center [266, 175] width 330 height 5
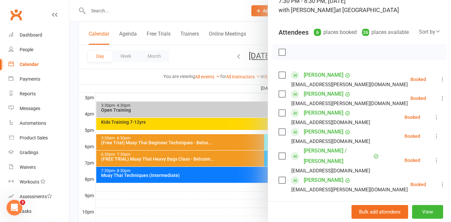
scroll to position [57, 0]
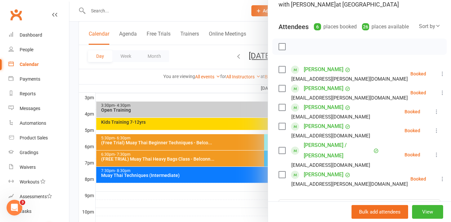
click at [230, 200] on div at bounding box center [259, 111] width 381 height 222
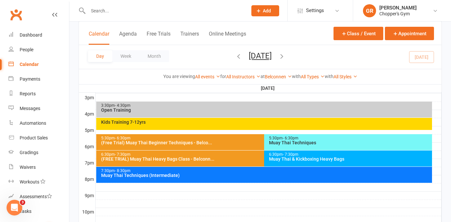
click at [284, 157] on div "Muay Thai & Kickboxing Heavy Bags" at bounding box center [350, 159] width 162 height 5
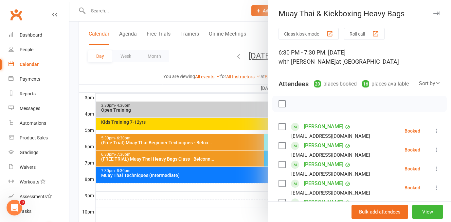
click at [222, 155] on div at bounding box center [259, 111] width 381 height 222
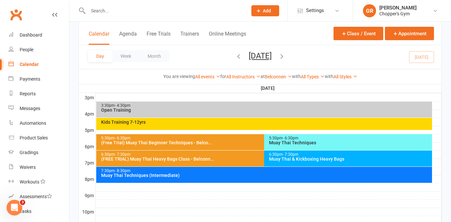
click at [288, 143] on div "Muay Thai Techniques" at bounding box center [350, 143] width 162 height 5
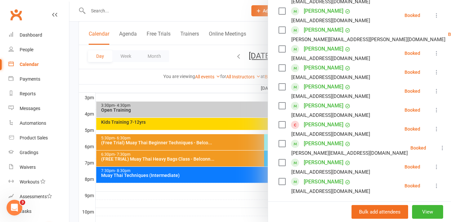
scroll to position [231, 0]
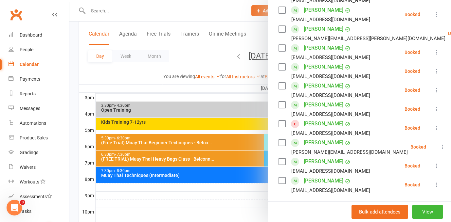
click at [439, 165] on icon at bounding box center [436, 166] width 7 height 7
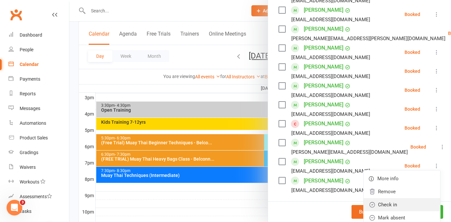
click at [403, 208] on link "Check in" at bounding box center [401, 205] width 77 height 13
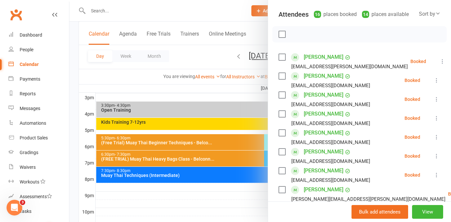
scroll to position [72, 0]
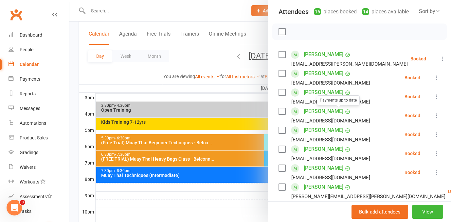
click at [329, 111] on link "jake kennedy" at bounding box center [324, 111] width 40 height 10
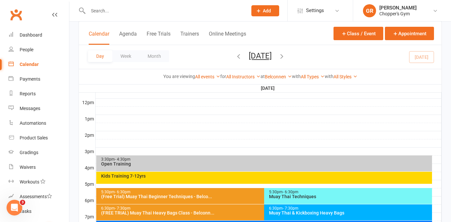
scroll to position [234, 0]
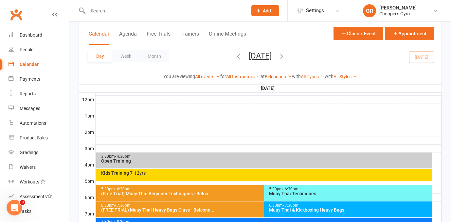
click at [403, 190] on div "5:30pm - 6:30pm" at bounding box center [350, 189] width 162 height 4
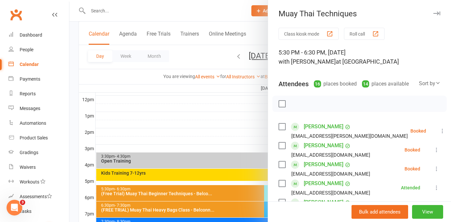
scroll to position [117, 0]
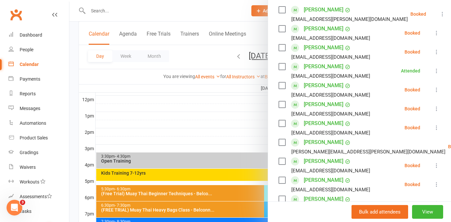
click at [435, 69] on icon at bounding box center [436, 71] width 7 height 7
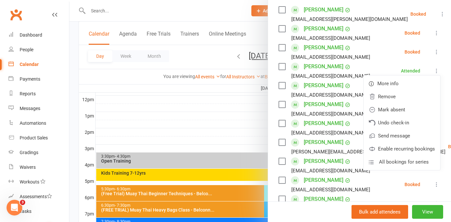
click at [197, 115] on div at bounding box center [259, 111] width 381 height 222
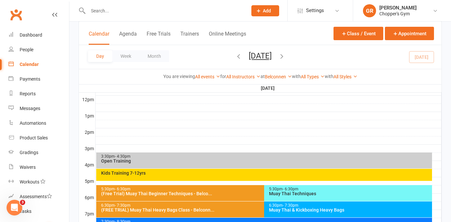
click at [366, 192] on div "Muay Thai Techniques" at bounding box center [350, 194] width 162 height 5
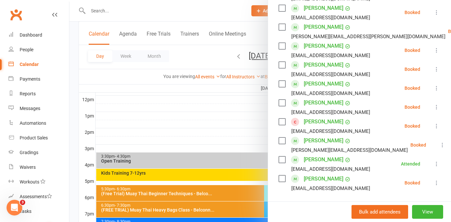
scroll to position [235, 0]
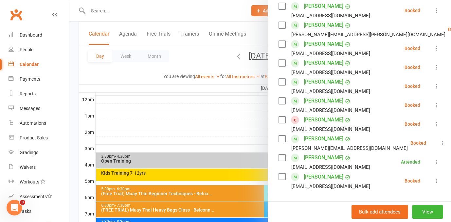
click at [439, 85] on icon at bounding box center [436, 86] width 7 height 7
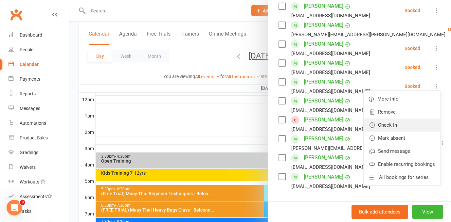
click at [407, 129] on link "Check in" at bounding box center [401, 125] width 77 height 13
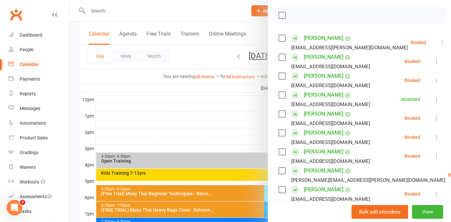
scroll to position [88, 0]
click at [329, 58] on link "Daniel Tscherry" at bounding box center [324, 57] width 40 height 10
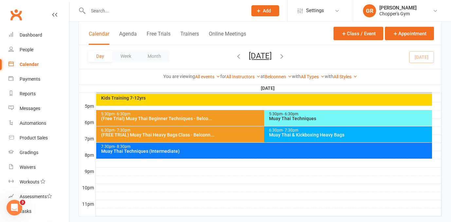
scroll to position [322, 0]
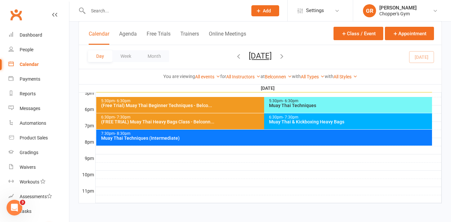
click at [339, 101] on div "5:30pm - 6:30pm" at bounding box center [350, 101] width 162 height 4
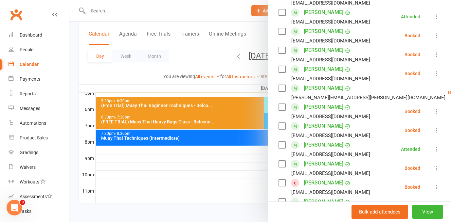
scroll to position [172, 0]
click at [324, 108] on link "Mikah Freeman" at bounding box center [324, 107] width 40 height 10
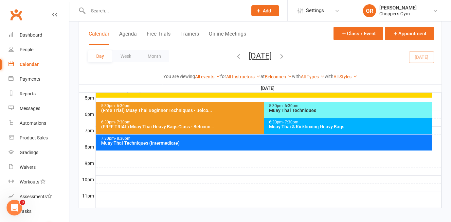
scroll to position [322, 0]
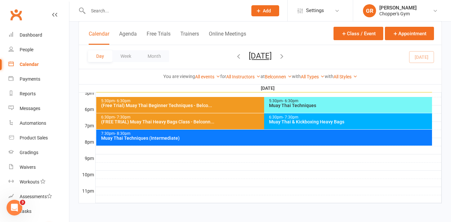
click at [370, 102] on div "5:30pm - 6:30pm" at bounding box center [350, 101] width 162 height 4
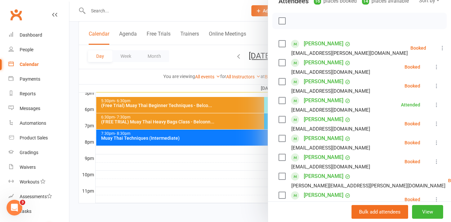
scroll to position [0, 0]
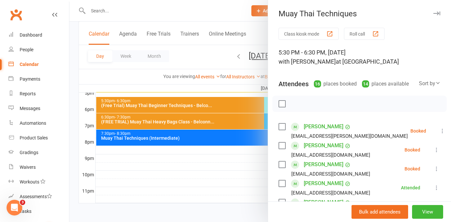
click at [228, 144] on div at bounding box center [259, 111] width 381 height 222
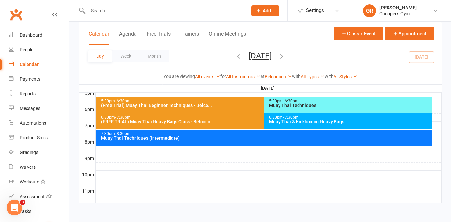
click at [231, 103] on div "(Free Trial) Muay Thai Beginner Techniques - Belco..." at bounding box center [262, 105] width 323 height 5
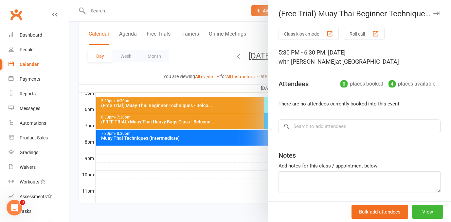
click at [218, 115] on div at bounding box center [259, 111] width 381 height 222
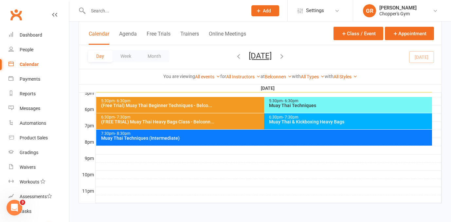
click at [215, 118] on div "6:30pm - 7:30pm" at bounding box center [262, 117] width 323 height 4
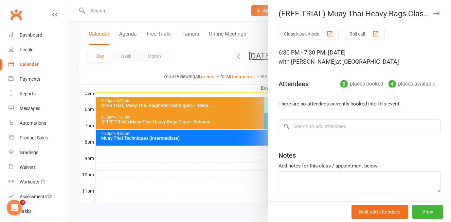
click at [215, 118] on div at bounding box center [259, 111] width 381 height 222
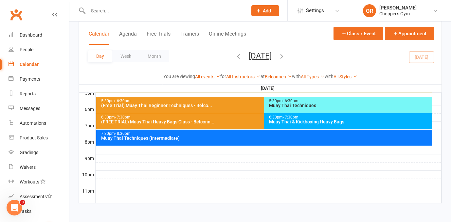
click at [213, 117] on div "6:30pm - 7:30pm" at bounding box center [262, 117] width 323 height 4
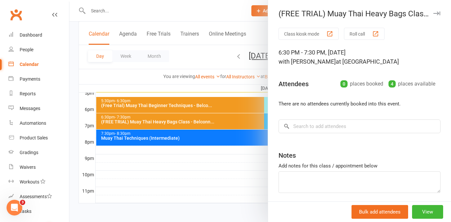
click at [211, 112] on div at bounding box center [259, 111] width 381 height 222
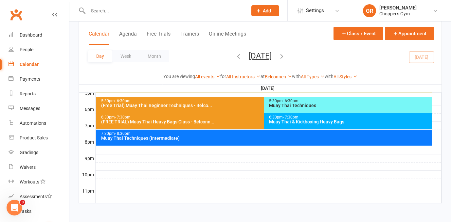
click at [215, 101] on div "5:30pm - 6:30pm" at bounding box center [262, 101] width 323 height 4
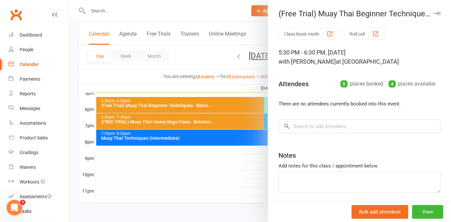
click at [256, 195] on div at bounding box center [259, 111] width 381 height 222
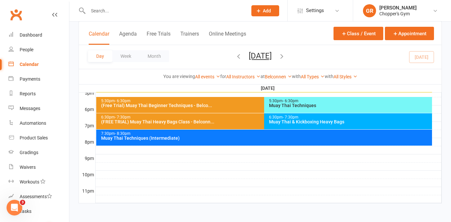
click at [311, 106] on div "Muay Thai Techniques" at bounding box center [350, 105] width 162 height 5
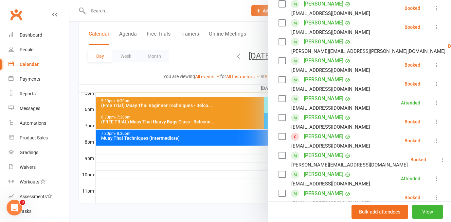
scroll to position [217, 0]
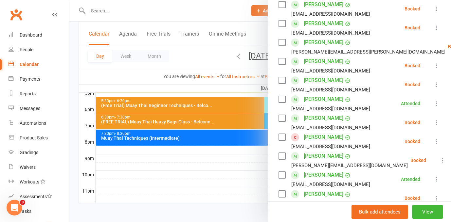
click at [438, 82] on icon at bounding box center [436, 84] width 7 height 7
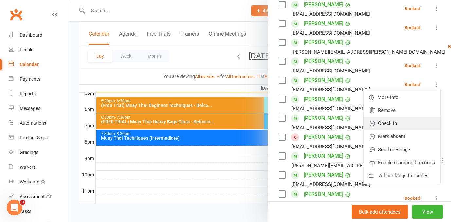
click at [402, 127] on link "Check in" at bounding box center [401, 123] width 77 height 13
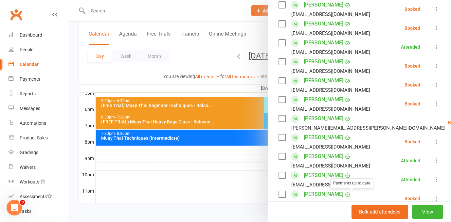
scroll to position [140, 0]
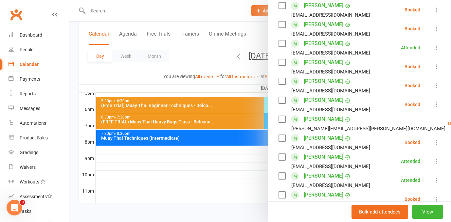
click at [435, 66] on icon at bounding box center [436, 66] width 7 height 7
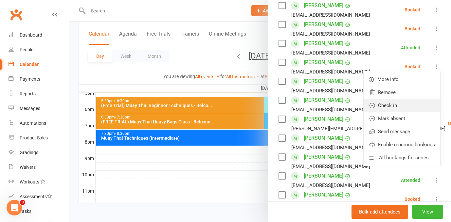
click at [417, 104] on link "Check in" at bounding box center [401, 105] width 77 height 13
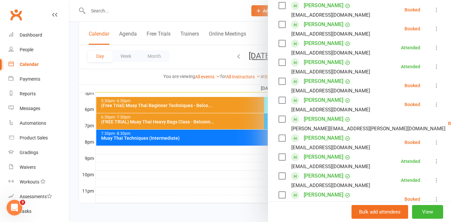
click at [438, 104] on icon at bounding box center [436, 104] width 7 height 7
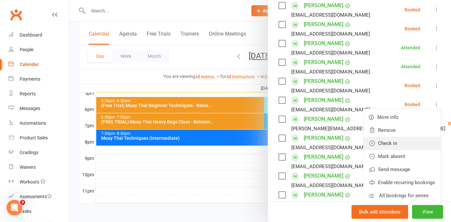
click at [415, 142] on link "Check in" at bounding box center [401, 143] width 77 height 13
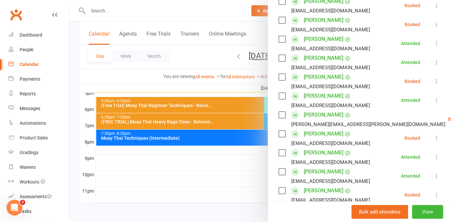
scroll to position [139, 0]
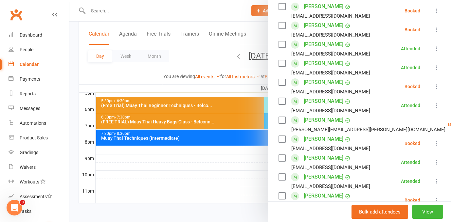
click at [236, 169] on div at bounding box center [259, 111] width 381 height 222
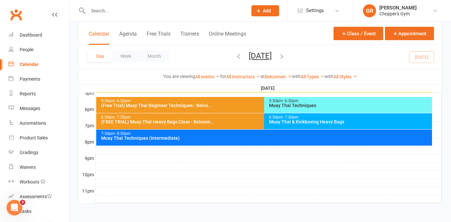
click at [152, 10] on input "text" at bounding box center [164, 10] width 157 height 9
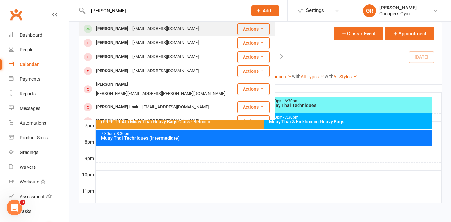
type input "zack"
click at [144, 28] on div "zackcarman521@gmail.com" at bounding box center [165, 28] width 70 height 9
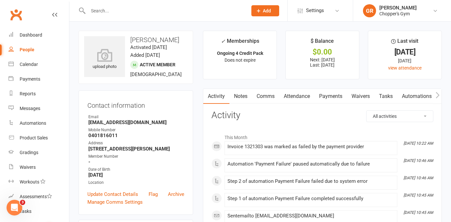
click at [324, 98] on link "Payments" at bounding box center [330, 96] width 32 height 15
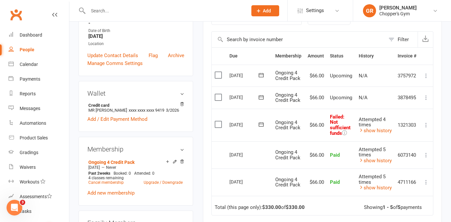
scroll to position [139, 0]
click at [361, 130] on icon at bounding box center [360, 130] width 5 height 5
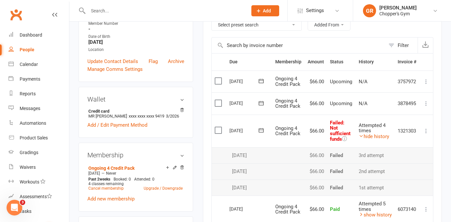
scroll to position [132, 0]
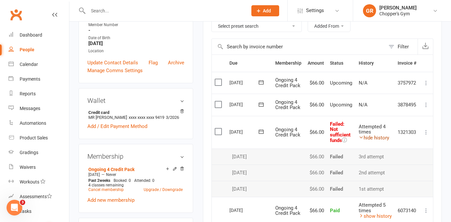
click at [360, 139] on icon at bounding box center [360, 137] width 5 height 5
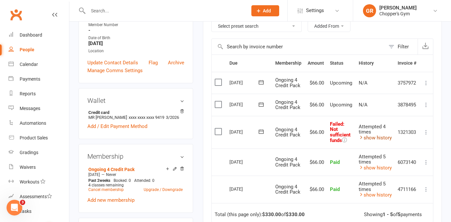
click at [360, 139] on icon at bounding box center [360, 137] width 5 height 5
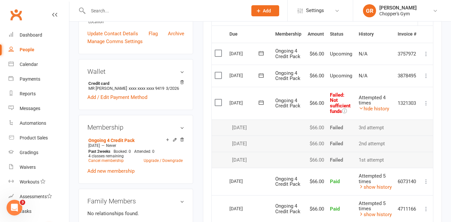
scroll to position [160, 0]
click at [344, 111] on icon at bounding box center [344, 111] width 5 height 5
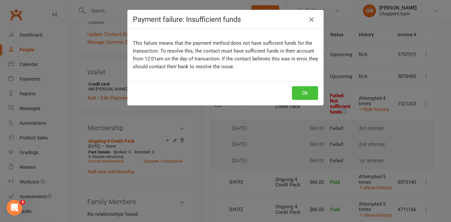
click at [308, 91] on button "Ok" at bounding box center [305, 93] width 26 height 14
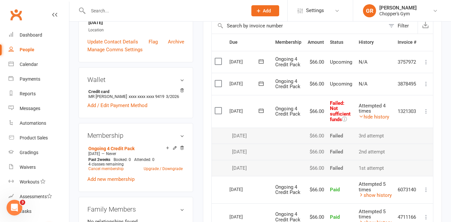
scroll to position [161, 0]
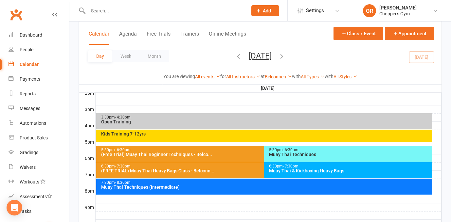
scroll to position [278, 0]
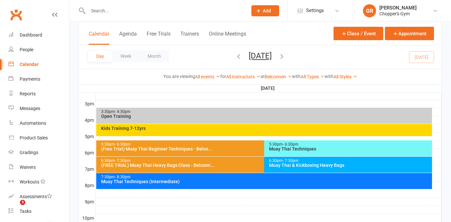
click at [191, 151] on div "(Free Trial) Muay Thai Beginner Techniques - Belco..." at bounding box center [262, 149] width 323 height 5
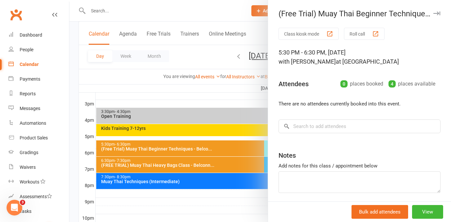
click at [183, 171] on div at bounding box center [259, 111] width 381 height 222
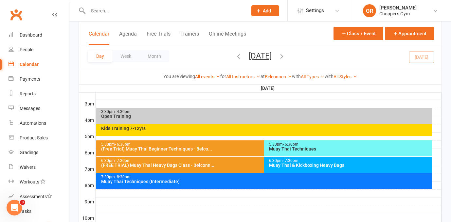
click at [185, 168] on div "6:30pm - 7:30pm (FREE TRIAL) Muay Thai Heavy Bags Class - Belconn..." at bounding box center [260, 165] width 329 height 16
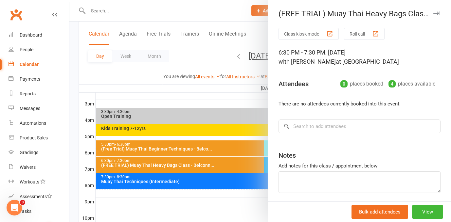
click at [185, 168] on div at bounding box center [259, 111] width 381 height 222
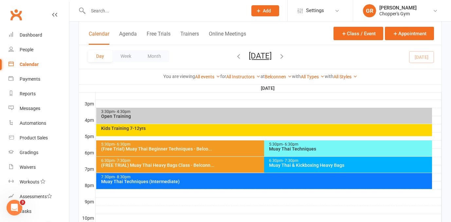
click at [194, 150] on div "(Free Trial) Muay Thai Beginner Techniques - Belco..." at bounding box center [262, 149] width 323 height 5
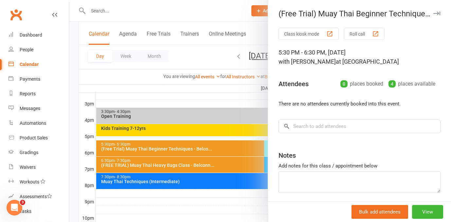
click at [189, 164] on div at bounding box center [259, 111] width 381 height 222
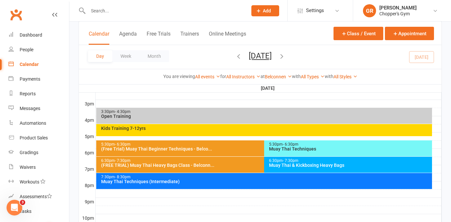
click at [189, 164] on div "(FREE TRIAL) Muay Thai Heavy Bags Class - Belconn..." at bounding box center [262, 165] width 323 height 5
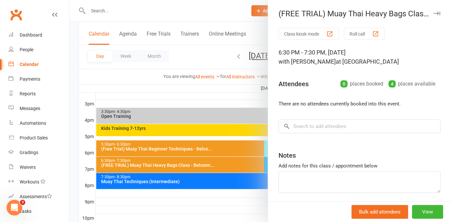
click at [194, 145] on div at bounding box center [259, 111] width 381 height 222
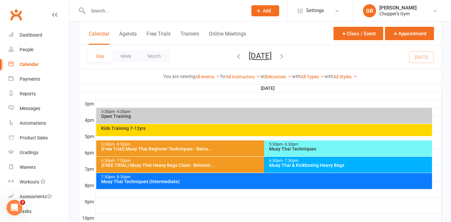
click at [323, 150] on div "Muay Thai Techniques" at bounding box center [350, 149] width 162 height 5
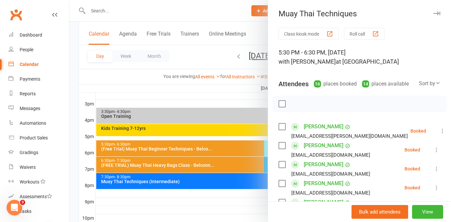
click at [439, 130] on icon at bounding box center [442, 131] width 7 height 7
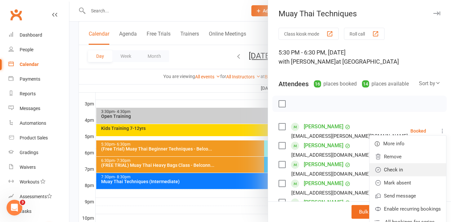
click at [416, 165] on link "Check in" at bounding box center [407, 170] width 77 height 13
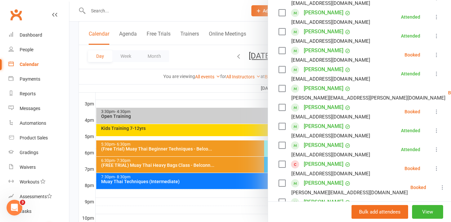
scroll to position [190, 0]
click at [437, 112] on icon at bounding box center [436, 111] width 7 height 7
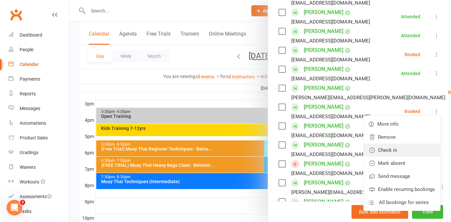
click at [422, 147] on link "Check in" at bounding box center [401, 150] width 77 height 13
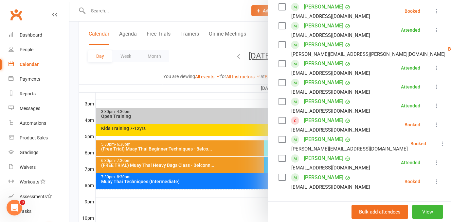
scroll to position [234, 0]
click at [310, 140] on link "Toby Smith" at bounding box center [324, 139] width 40 height 10
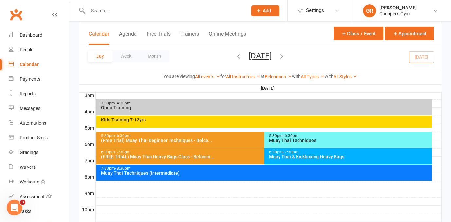
scroll to position [299, 0]
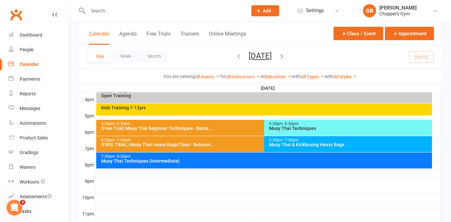
click at [312, 131] on div "Muay Thai Techniques" at bounding box center [350, 128] width 162 height 5
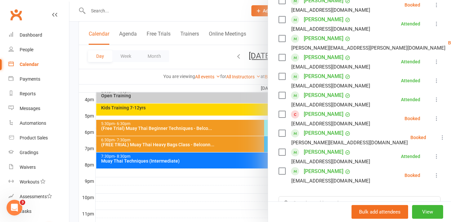
scroll to position [241, 0]
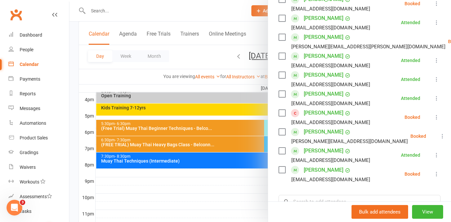
click at [439, 137] on icon at bounding box center [442, 136] width 7 height 7
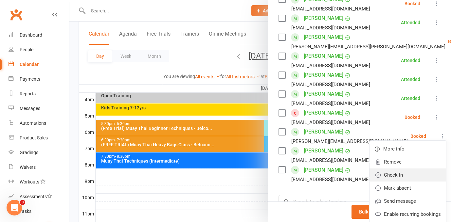
click at [407, 177] on link "Check in" at bounding box center [407, 175] width 77 height 13
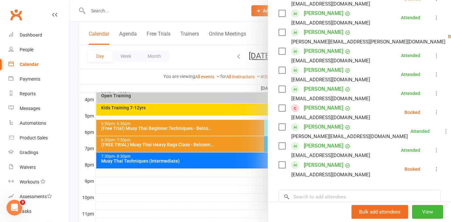
scroll to position [245, 0]
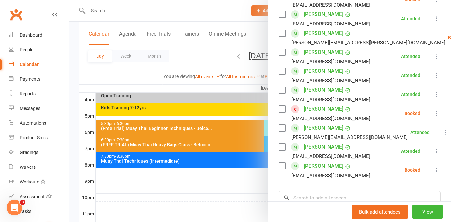
click at [186, 180] on div at bounding box center [259, 111] width 381 height 222
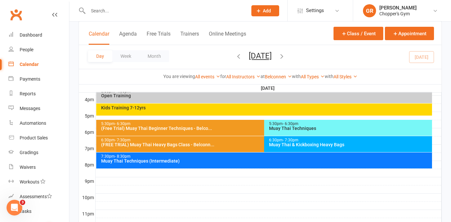
click at [249, 56] on button "[DATE]" at bounding box center [260, 55] width 23 height 9
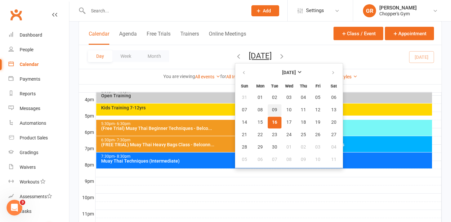
click at [272, 108] on span "09" at bounding box center [274, 110] width 5 height 5
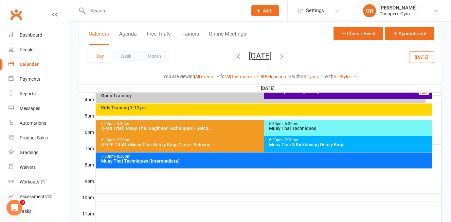
click at [298, 129] on div "Muay Thai Techniques" at bounding box center [350, 128] width 162 height 5
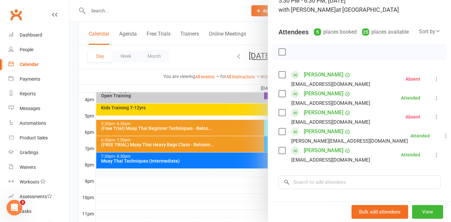
scroll to position [54, 0]
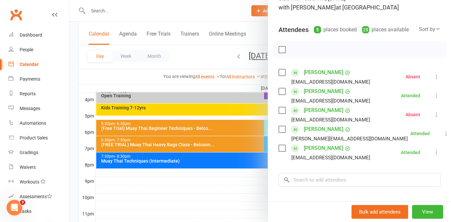
click at [229, 181] on div at bounding box center [259, 111] width 381 height 222
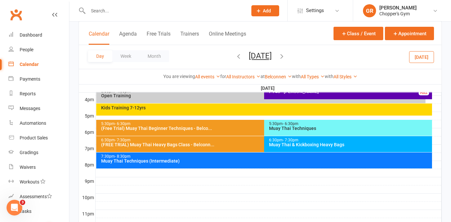
click at [233, 173] on div at bounding box center [269, 173] width 346 height 8
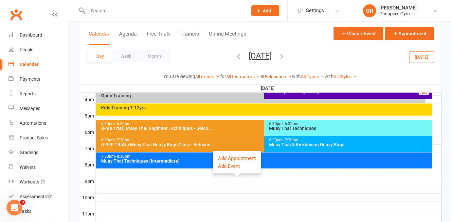
click at [272, 159] on div "Muay Thai Techniques (Intermediate)" at bounding box center [266, 161] width 330 height 5
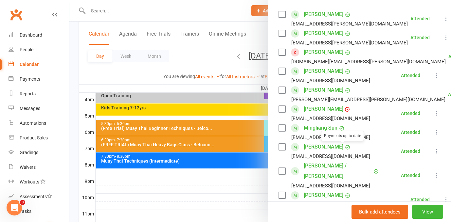
scroll to position [110, 0]
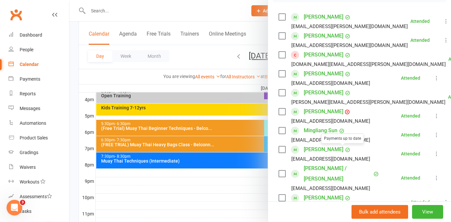
click at [201, 163] on div at bounding box center [259, 111] width 381 height 222
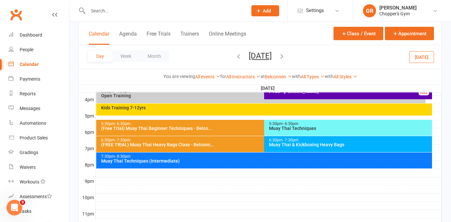
click at [252, 58] on button "Tuesday, Sep 9, 2025" at bounding box center [260, 55] width 23 height 9
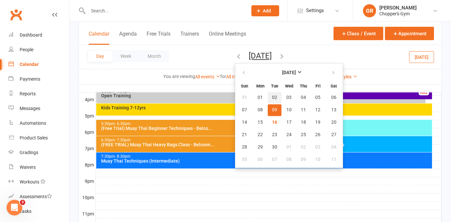
click at [272, 99] on span "02" at bounding box center [274, 97] width 5 height 5
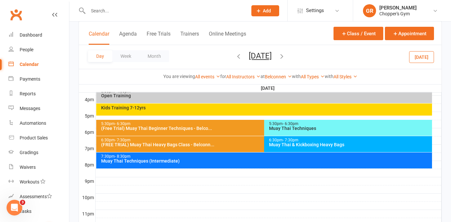
click at [249, 161] on div "Muay Thai Techniques (Intermediate)" at bounding box center [266, 161] width 330 height 5
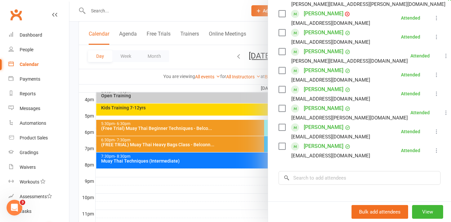
scroll to position [248, 0]
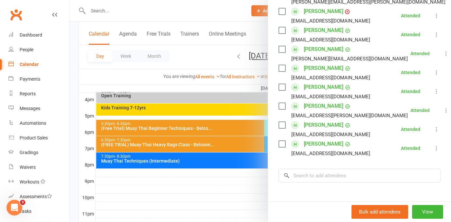
click at [227, 187] on div at bounding box center [259, 111] width 381 height 222
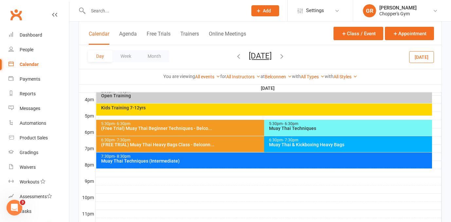
click at [419, 56] on button "[DATE]" at bounding box center [421, 57] width 25 height 12
click at [331, 124] on div "5:30pm - 6:30pm" at bounding box center [350, 124] width 162 height 4
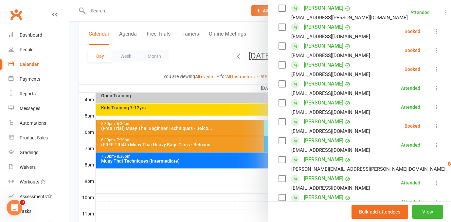
scroll to position [109, 0]
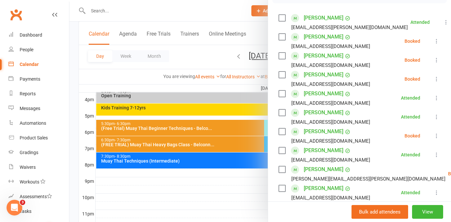
click at [233, 54] on div at bounding box center [259, 111] width 381 height 222
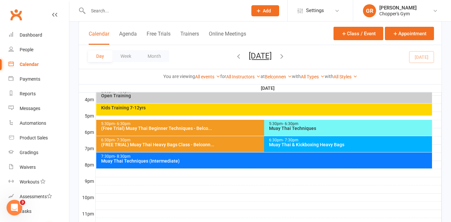
click at [249, 54] on button "[DATE]" at bounding box center [260, 55] width 23 height 9
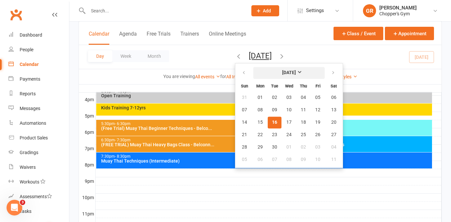
click at [282, 75] on strong "[DATE]" at bounding box center [289, 72] width 14 height 5
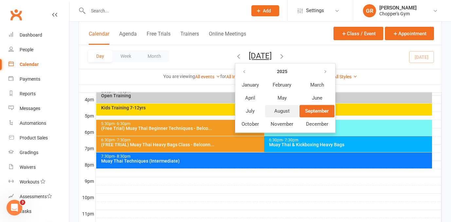
click at [274, 113] on span "August" at bounding box center [281, 111] width 15 height 6
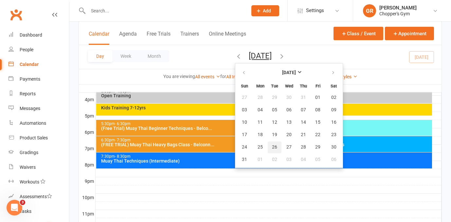
click at [272, 148] on span "26" at bounding box center [274, 147] width 5 height 5
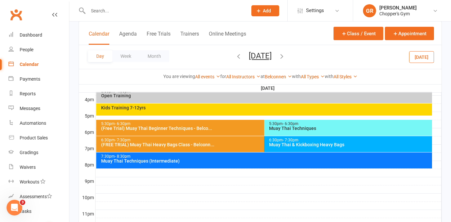
click at [236, 163] on div "Muay Thai Techniques (Intermediate)" at bounding box center [266, 161] width 330 height 5
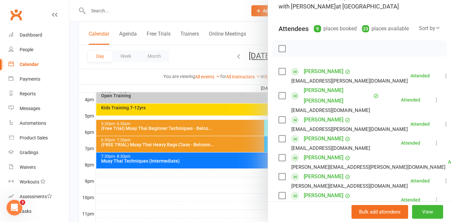
scroll to position [56, 0]
click at [243, 186] on div at bounding box center [259, 111] width 381 height 222
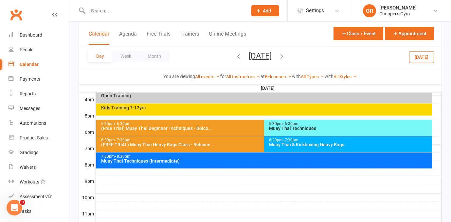
click at [421, 56] on button "[DATE]" at bounding box center [421, 57] width 25 height 12
click at [380, 125] on div "5:30pm - 6:30pm" at bounding box center [350, 124] width 162 height 4
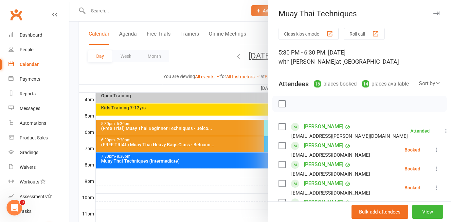
click at [437, 166] on icon at bounding box center [436, 169] width 7 height 7
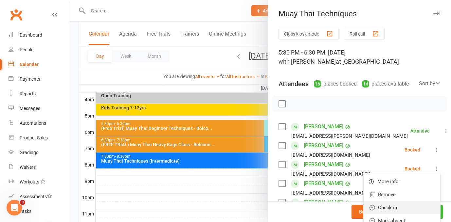
click at [411, 204] on link "Check in" at bounding box center [401, 207] width 77 height 13
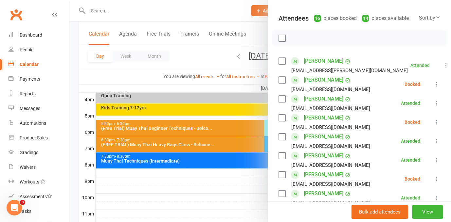
scroll to position [66, 0]
click at [437, 120] on icon at bounding box center [436, 122] width 7 height 7
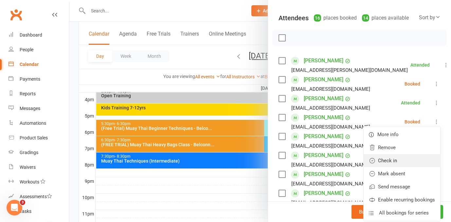
click at [423, 160] on link "Check in" at bounding box center [401, 160] width 77 height 13
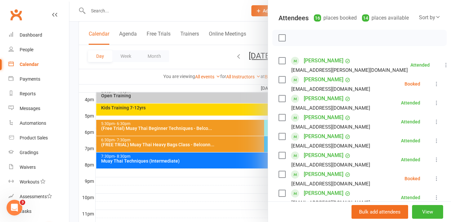
click at [229, 162] on div at bounding box center [259, 111] width 381 height 222
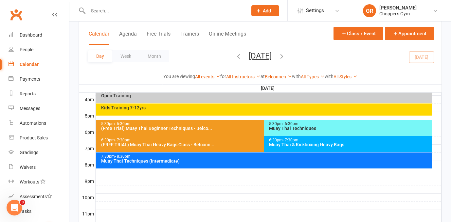
click at [229, 162] on div "Muay Thai Techniques (Intermediate)" at bounding box center [266, 161] width 330 height 5
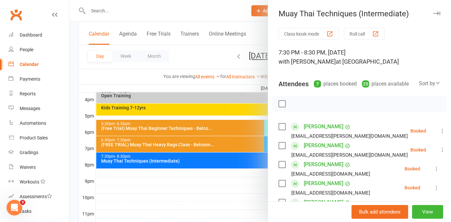
click at [305, 176] on div "[EMAIL_ADDRESS][DOMAIN_NAME]" at bounding box center [330, 174] width 79 height 9
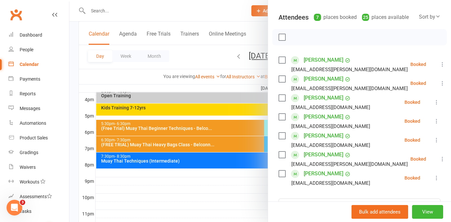
scroll to position [67, 0]
click at [208, 193] on div at bounding box center [259, 111] width 381 height 222
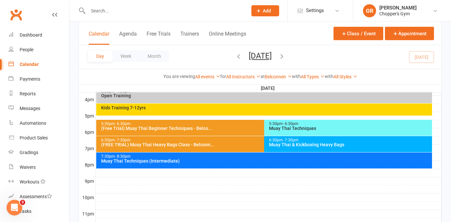
click at [305, 125] on div "5:30pm - 6:30pm" at bounding box center [350, 124] width 162 height 4
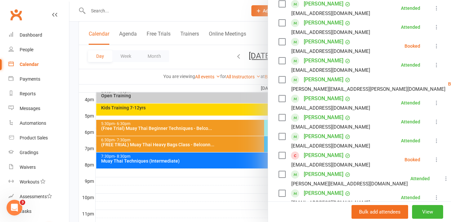
scroll to position [199, 0]
click at [437, 159] on icon at bounding box center [436, 159] width 7 height 7
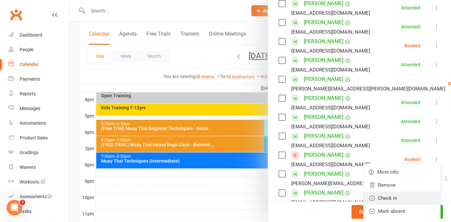
click at [413, 198] on link "Check in" at bounding box center [401, 198] width 77 height 13
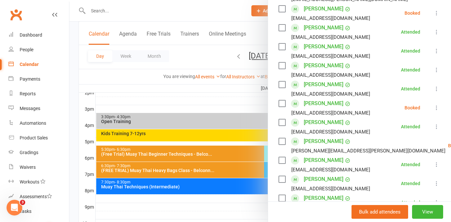
scroll to position [145, 0]
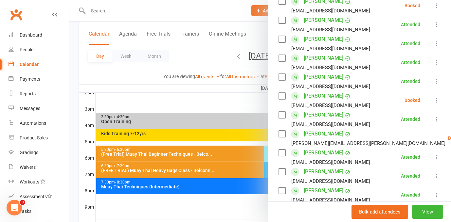
click at [436, 100] on icon at bounding box center [436, 100] width 7 height 7
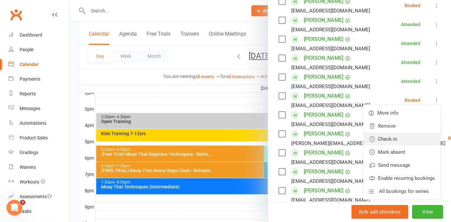
click at [412, 142] on link "Check in" at bounding box center [401, 139] width 77 height 13
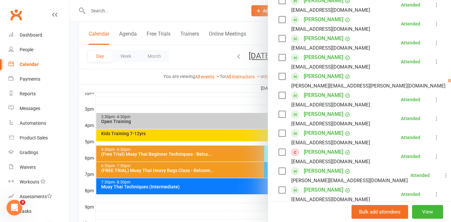
scroll to position [253, 0]
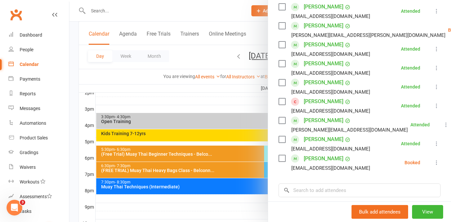
click at [238, 210] on div at bounding box center [259, 111] width 381 height 222
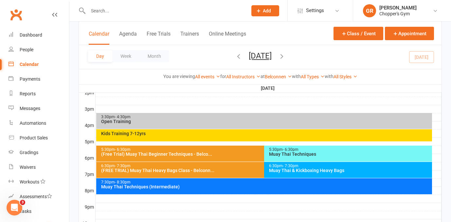
click at [247, 185] on div "Muay Thai Techniques (Intermediate)" at bounding box center [266, 187] width 330 height 5
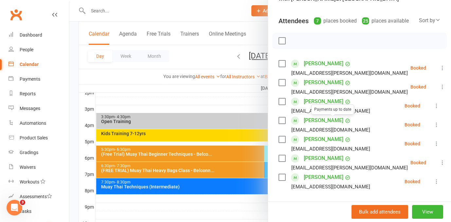
scroll to position [66, 0]
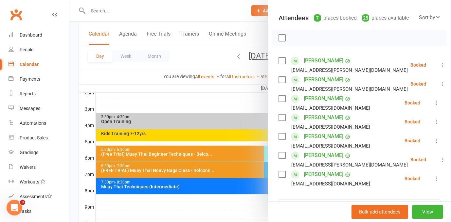
click at [439, 63] on icon at bounding box center [442, 65] width 7 height 7
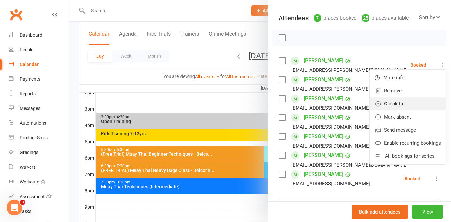
click at [419, 104] on link "Check in" at bounding box center [407, 103] width 77 height 13
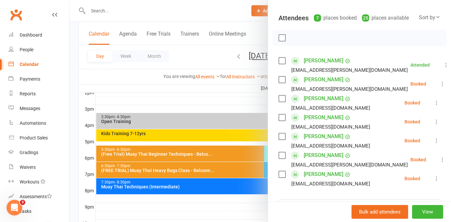
click at [436, 104] on icon at bounding box center [436, 103] width 7 height 7
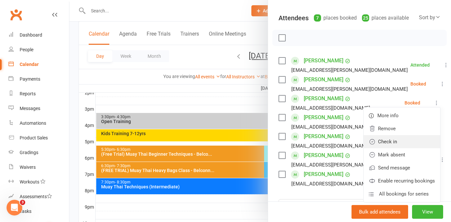
click at [425, 146] on link "Check in" at bounding box center [401, 141] width 77 height 13
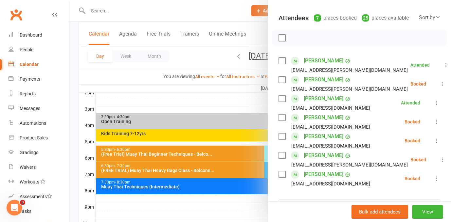
click at [434, 178] on icon at bounding box center [436, 179] width 7 height 7
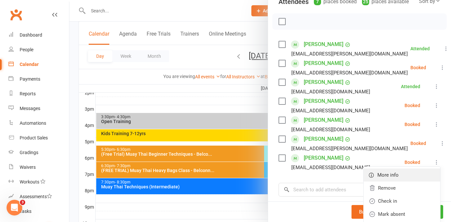
scroll to position [83, 0]
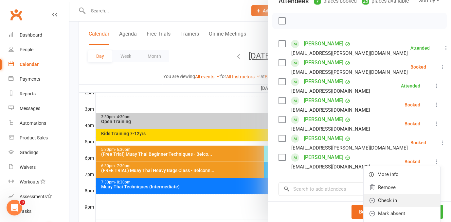
click at [415, 199] on link "Check in" at bounding box center [401, 200] width 77 height 13
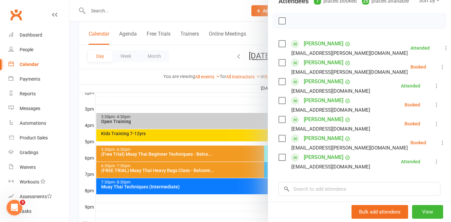
click at [255, 179] on div at bounding box center [259, 111] width 381 height 222
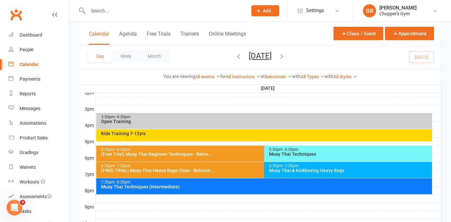
click at [302, 166] on div "6:30pm - 7:30pm" at bounding box center [350, 166] width 162 height 4
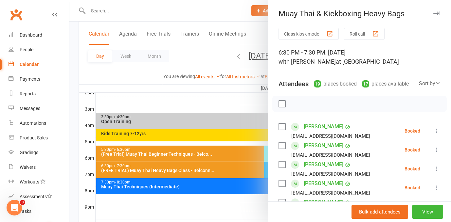
click at [196, 175] on div at bounding box center [259, 111] width 381 height 222
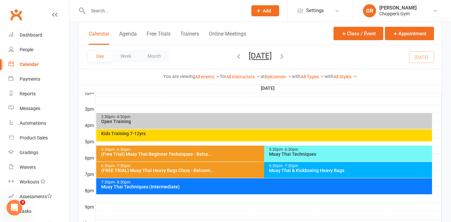
click at [290, 156] on div "Muay Thai Techniques" at bounding box center [350, 154] width 162 height 5
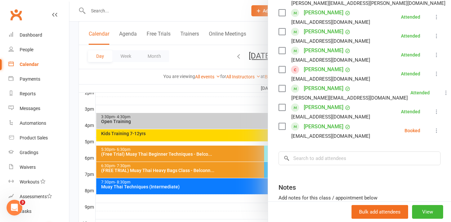
scroll to position [275, 0]
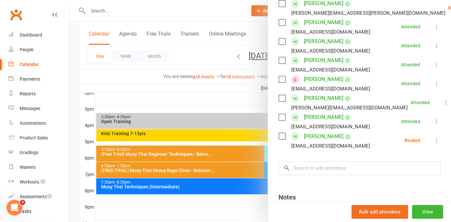
click at [436, 138] on icon at bounding box center [436, 140] width 7 height 7
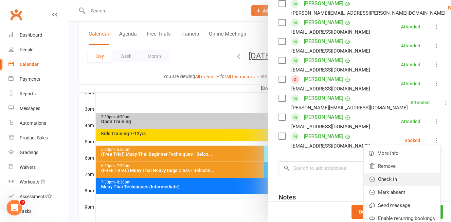
click at [419, 182] on link "Check in" at bounding box center [401, 179] width 77 height 13
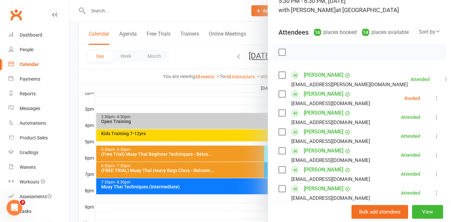
scroll to position [51, 0]
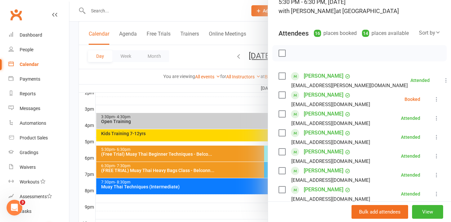
click at [252, 104] on div at bounding box center [259, 111] width 381 height 222
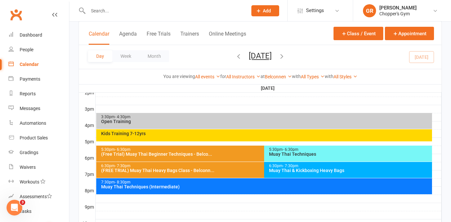
click at [302, 168] on div "Muay Thai & Kickboxing Heavy Bags" at bounding box center [350, 170] width 162 height 5
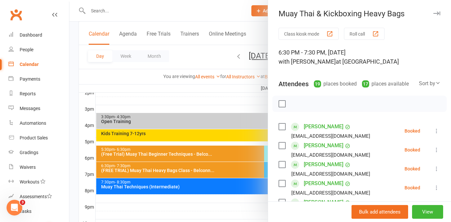
click at [209, 187] on div at bounding box center [259, 111] width 381 height 222
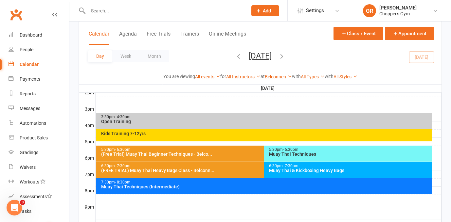
click at [274, 172] on div "Muay Thai & Kickboxing Heavy Bags" at bounding box center [350, 170] width 162 height 5
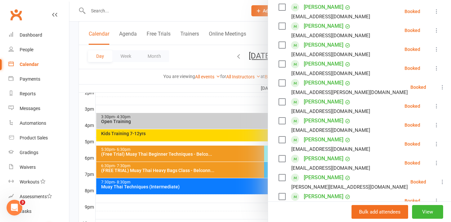
scroll to position [164, 0]
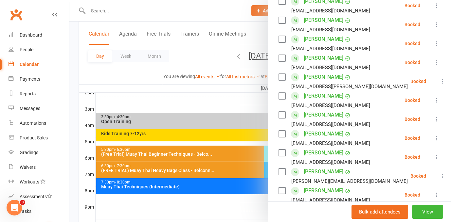
click at [438, 101] on icon at bounding box center [436, 100] width 7 height 7
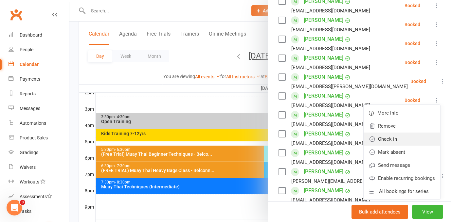
click at [417, 141] on link "Check in" at bounding box center [401, 139] width 77 height 13
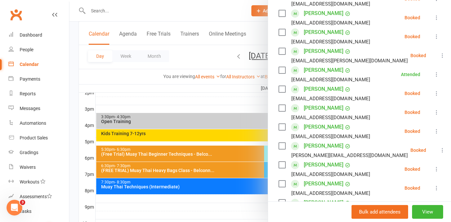
scroll to position [191, 0]
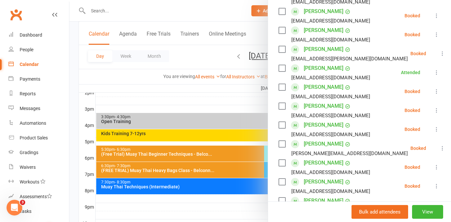
click at [436, 110] on icon at bounding box center [436, 110] width 7 height 7
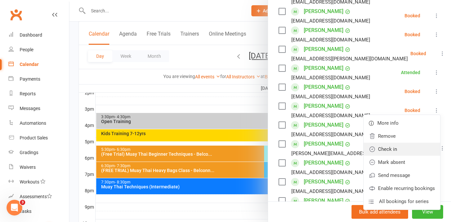
click at [420, 146] on link "Check in" at bounding box center [401, 149] width 77 height 13
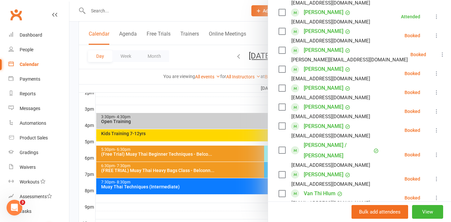
scroll to position [287, 0]
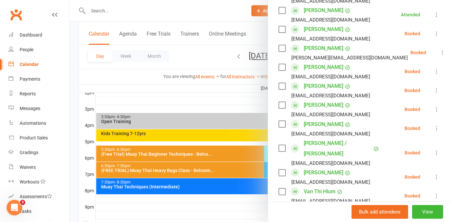
click at [438, 130] on icon at bounding box center [436, 128] width 7 height 7
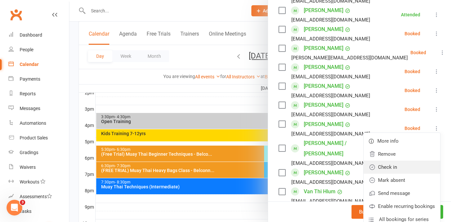
click at [421, 168] on link "Check in" at bounding box center [401, 167] width 77 height 13
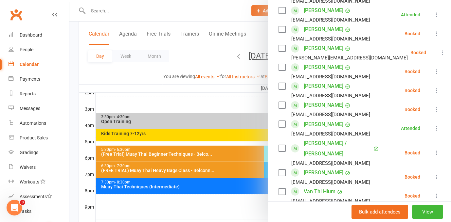
click at [436, 150] on icon at bounding box center [436, 153] width 7 height 7
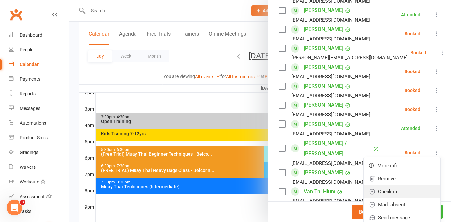
click at [421, 186] on link "Check in" at bounding box center [401, 191] width 77 height 13
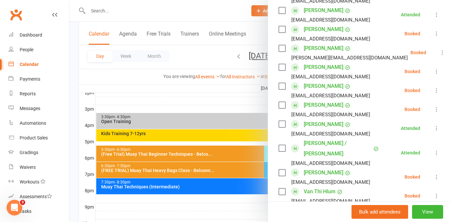
click at [436, 174] on icon at bounding box center [436, 177] width 7 height 7
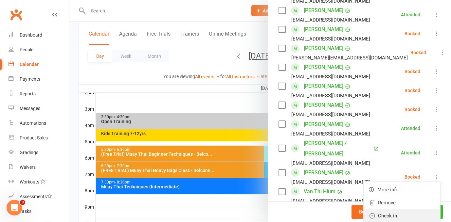
click at [421, 210] on link "Check in" at bounding box center [401, 216] width 77 height 13
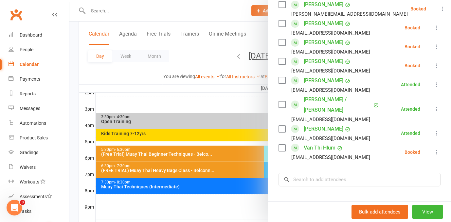
scroll to position [334, 0]
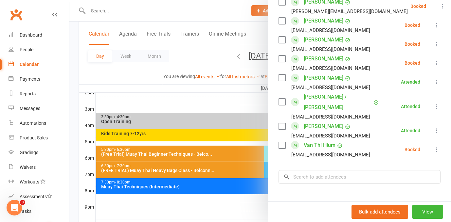
click at [226, 162] on div at bounding box center [259, 111] width 381 height 222
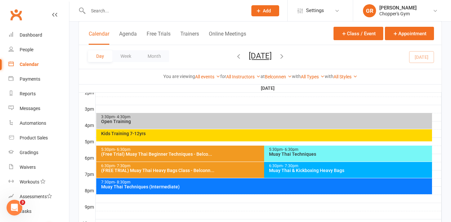
click at [219, 185] on div "Muay Thai Techniques (Intermediate)" at bounding box center [266, 187] width 330 height 5
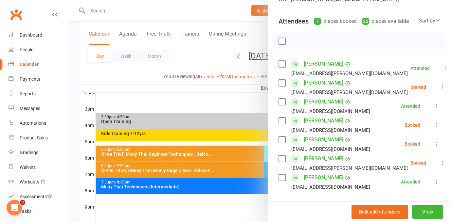
scroll to position [65, 0]
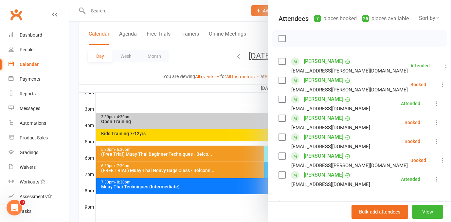
click at [246, 197] on div at bounding box center [259, 111] width 381 height 222
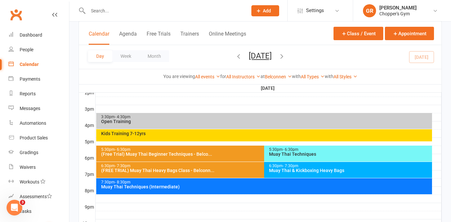
click at [310, 156] on div "Muay Thai Techniques" at bounding box center [350, 154] width 162 height 5
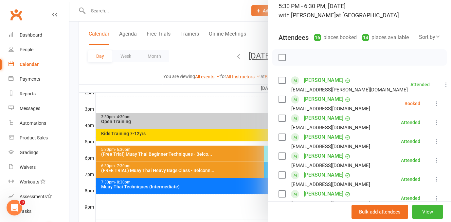
scroll to position [47, 0]
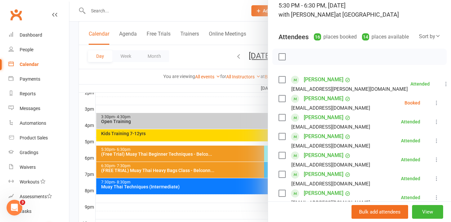
click at [436, 105] on icon at bounding box center [436, 103] width 7 height 7
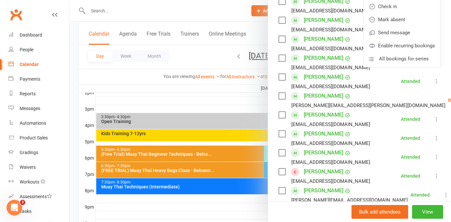
scroll to position [183, 0]
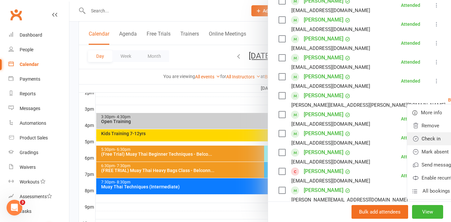
click at [413, 139] on link "Check in" at bounding box center [445, 138] width 77 height 13
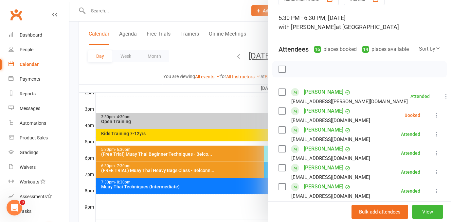
scroll to position [0, 0]
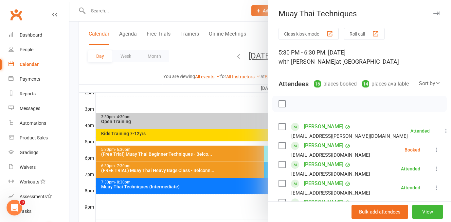
click at [436, 153] on icon at bounding box center [436, 150] width 7 height 7
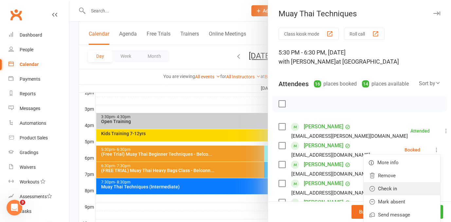
click at [415, 190] on link "Check in" at bounding box center [401, 189] width 77 height 13
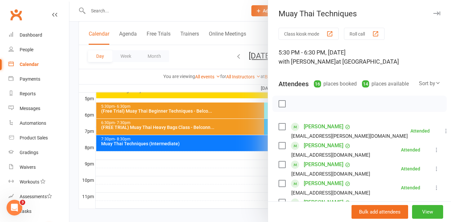
scroll to position [322, 0]
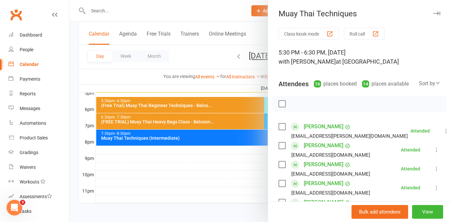
click at [210, 170] on div at bounding box center [259, 111] width 381 height 222
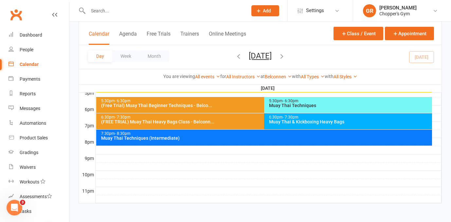
click at [269, 126] on div "6:30pm - 7:30pm Muay Thai & Kickboxing Heavy Bags" at bounding box center [348, 121] width 168 height 16
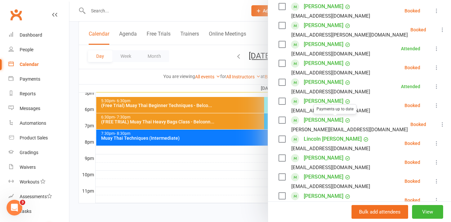
scroll to position [219, 0]
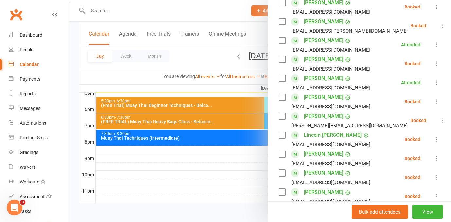
click at [436, 142] on icon at bounding box center [436, 139] width 7 height 7
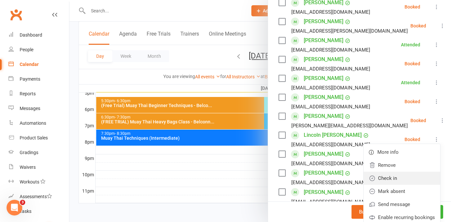
click at [412, 178] on link "Check in" at bounding box center [401, 178] width 77 height 13
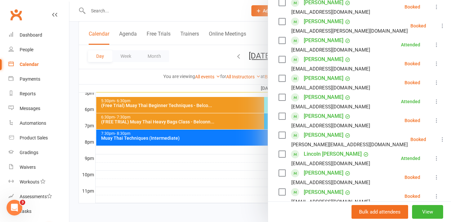
scroll to position [229, 0]
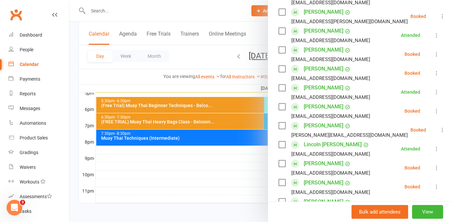
click at [198, 124] on div at bounding box center [259, 111] width 381 height 222
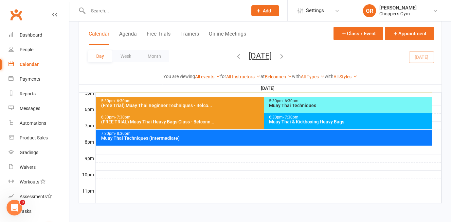
click at [198, 124] on div "(FREE TRIAL) Muay Thai Heavy Bags Class - Belconn..." at bounding box center [262, 122] width 323 height 5
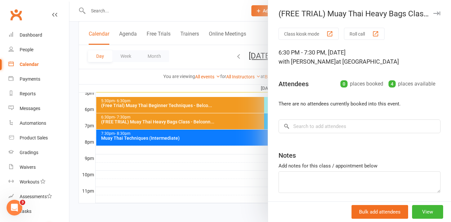
click at [206, 196] on div at bounding box center [259, 111] width 381 height 222
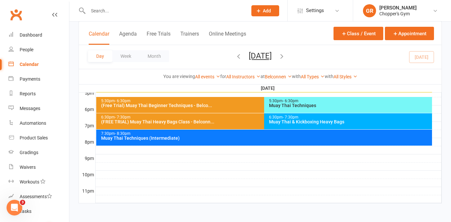
click at [281, 126] on div "6:30pm - 7:30pm Muay Thai & Kickboxing Heavy Bags" at bounding box center [348, 121] width 168 height 16
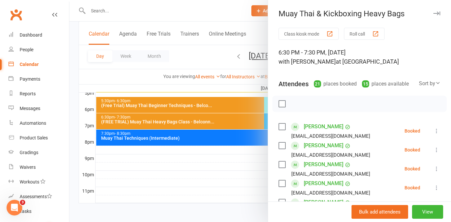
click at [230, 131] on div at bounding box center [259, 111] width 381 height 222
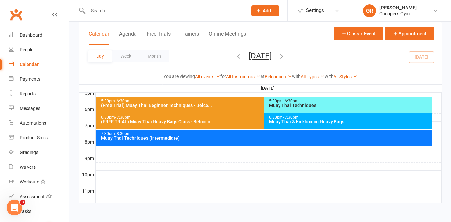
click at [227, 134] on div "7:30pm - 8:30pm" at bounding box center [266, 134] width 330 height 4
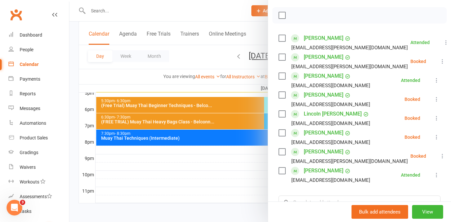
scroll to position [92, 0]
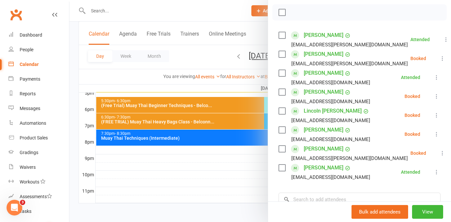
click at [189, 191] on div at bounding box center [259, 111] width 381 height 222
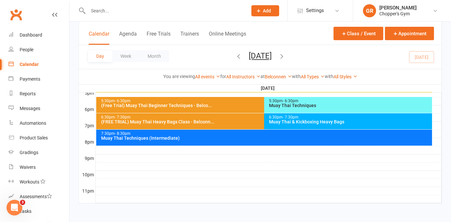
click at [273, 126] on div "6:30pm - 7:30pm Muay Thai & Kickboxing Heavy Bags" at bounding box center [348, 121] width 168 height 16
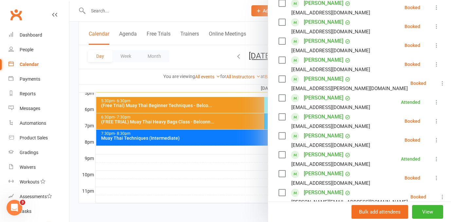
scroll to position [164, 0]
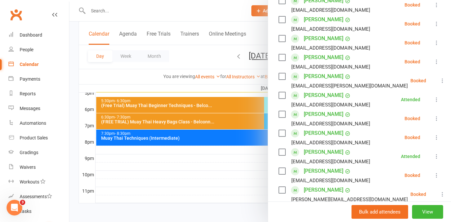
click at [322, 116] on link "[PERSON_NAME]" at bounding box center [324, 114] width 40 height 10
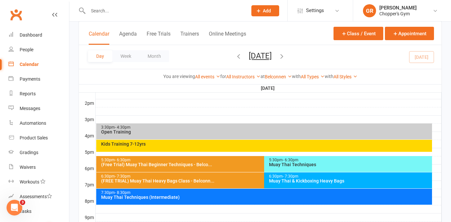
scroll to position [283, 0]
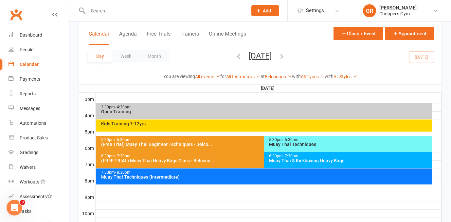
click at [302, 162] on div "Muay Thai & Kickboxing Heavy Bags" at bounding box center [350, 161] width 162 height 5
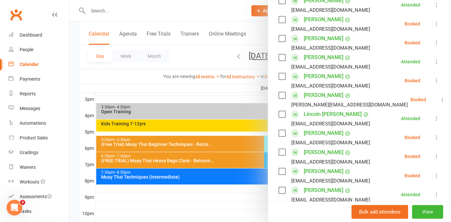
scroll to position [262, 0]
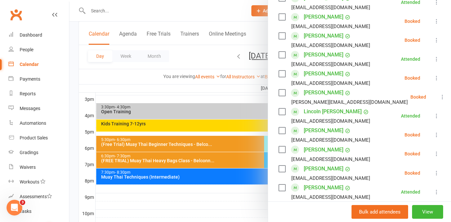
click at [324, 93] on link "[PERSON_NAME]" at bounding box center [324, 93] width 40 height 10
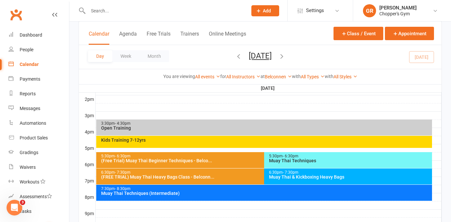
scroll to position [322, 0]
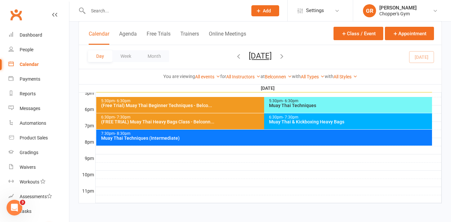
click at [325, 120] on div "Muay Thai & Kickboxing Heavy Bags" at bounding box center [350, 122] width 162 height 5
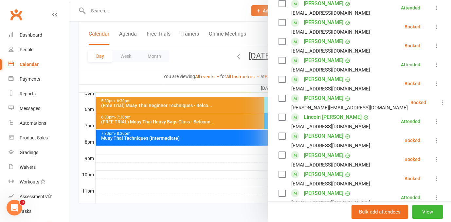
scroll to position [264, 0]
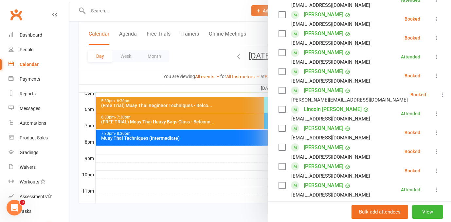
click at [439, 94] on icon at bounding box center [442, 95] width 7 height 7
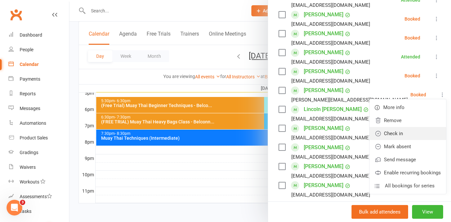
click at [410, 134] on link "Check in" at bounding box center [407, 133] width 77 height 13
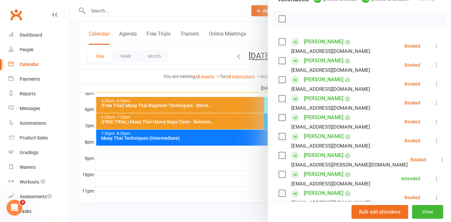
scroll to position [83, 0]
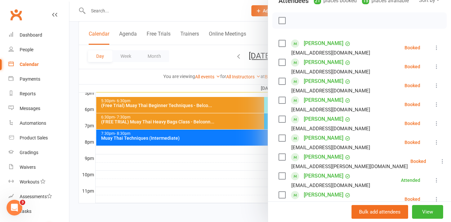
click at [437, 67] on icon at bounding box center [436, 66] width 7 height 7
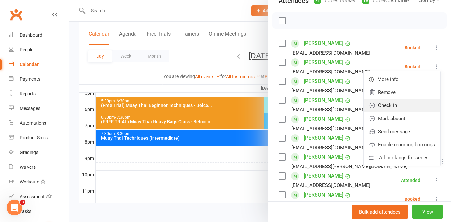
click at [412, 105] on link "Check in" at bounding box center [401, 105] width 77 height 13
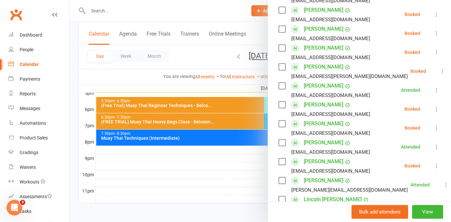
scroll to position [173, 0]
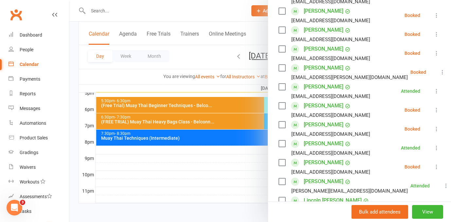
click at [436, 55] on icon at bounding box center [436, 53] width 7 height 7
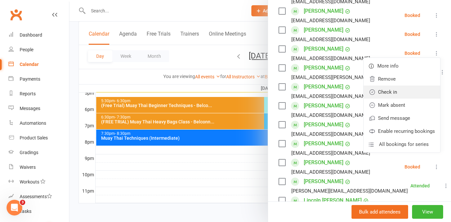
click at [421, 90] on link "Check in" at bounding box center [401, 92] width 77 height 13
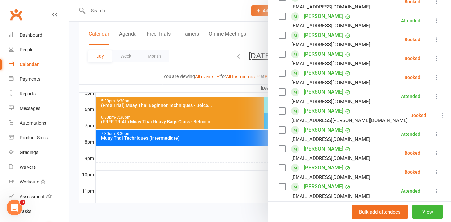
scroll to position [129, 0]
click at [324, 35] on link "[PERSON_NAME]" at bounding box center [324, 36] width 40 height 10
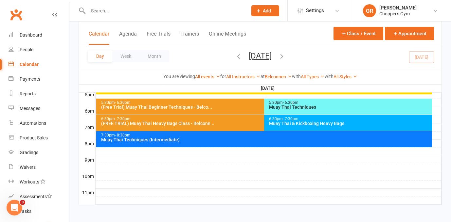
scroll to position [322, 0]
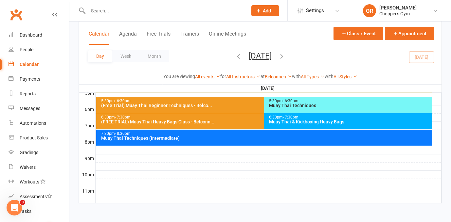
click at [318, 122] on div "Muay Thai & Kickboxing Heavy Bags" at bounding box center [350, 122] width 162 height 5
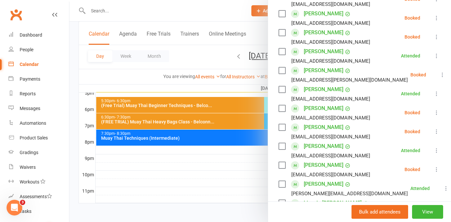
scroll to position [175, 0]
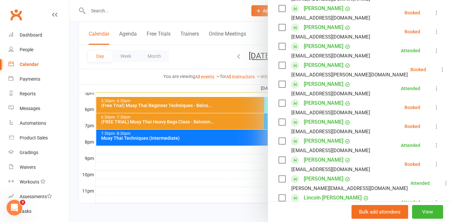
click at [338, 121] on link "[PERSON_NAME]" at bounding box center [324, 122] width 40 height 10
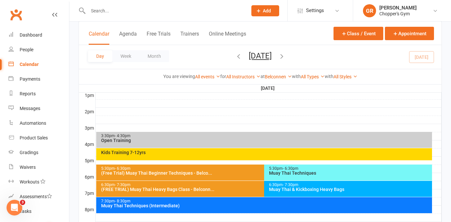
scroll to position [255, 0]
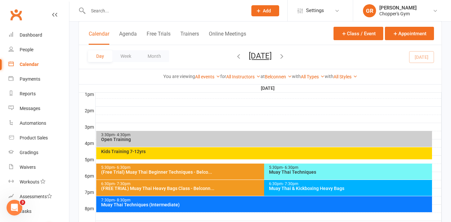
click at [292, 192] on div "6:30pm - 7:30pm Muay Thai & Kickboxing Heavy Bags" at bounding box center [348, 188] width 168 height 16
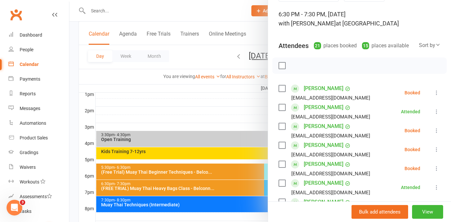
scroll to position [39, 0]
click at [437, 129] on icon at bounding box center [436, 130] width 7 height 7
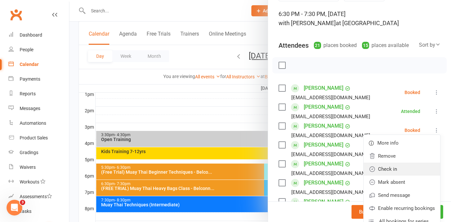
click at [418, 170] on link "Check in" at bounding box center [401, 169] width 77 height 13
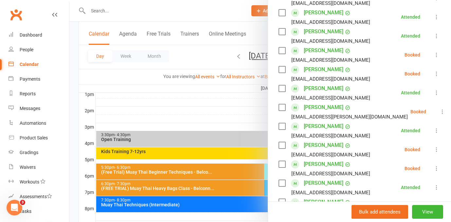
scroll to position [109, 0]
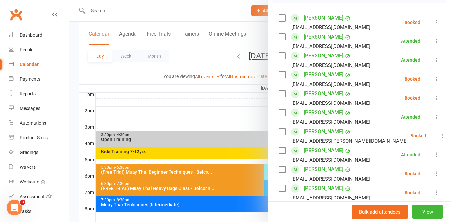
click at [436, 98] on icon at bounding box center [436, 98] width 7 height 7
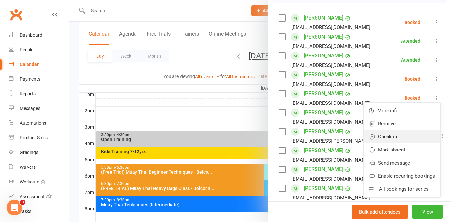
click at [406, 131] on link "Check in" at bounding box center [401, 136] width 77 height 13
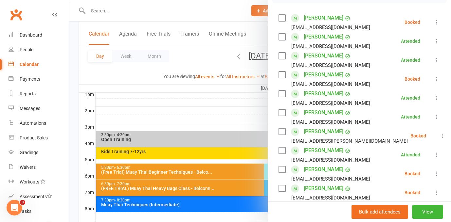
click at [436, 80] on icon at bounding box center [436, 79] width 7 height 7
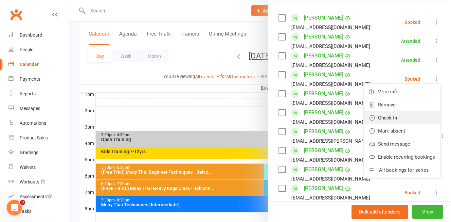
click at [419, 117] on link "Check in" at bounding box center [401, 118] width 77 height 13
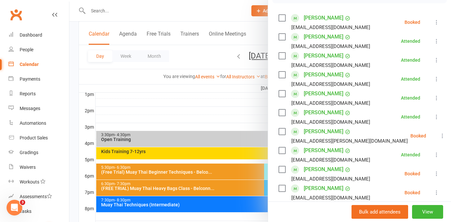
click at [439, 136] on icon at bounding box center [442, 136] width 7 height 7
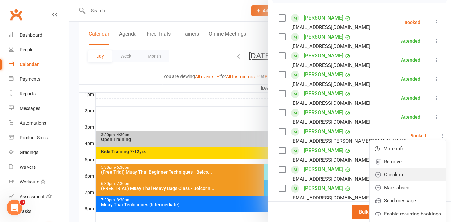
click at [416, 172] on link "Check in" at bounding box center [407, 174] width 77 height 13
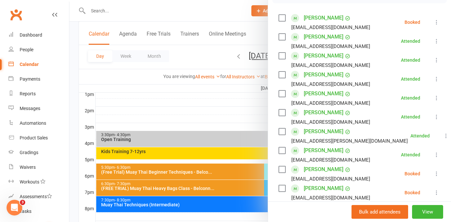
click at [436, 191] on icon at bounding box center [436, 193] width 7 height 7
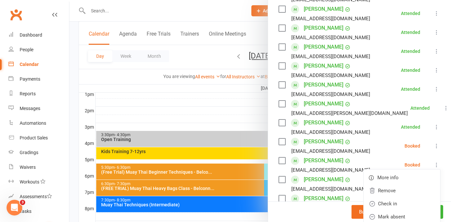
scroll to position [152, 0]
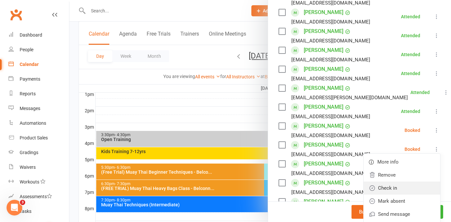
click at [398, 191] on link "Check in" at bounding box center [401, 188] width 77 height 13
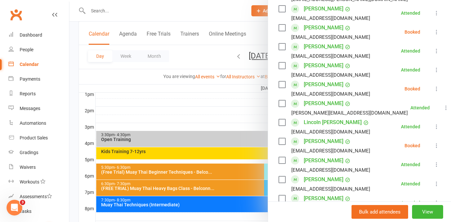
scroll to position [250, 0]
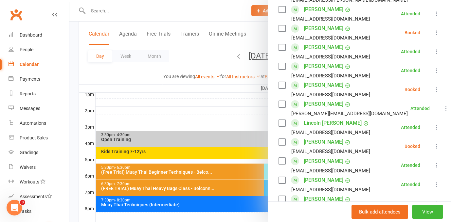
click at [437, 34] on icon at bounding box center [436, 32] width 7 height 7
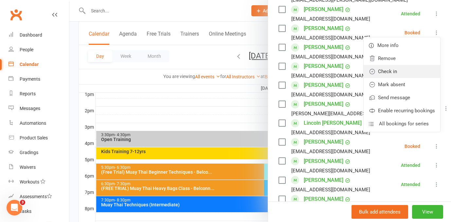
click at [414, 72] on link "Check in" at bounding box center [401, 71] width 77 height 13
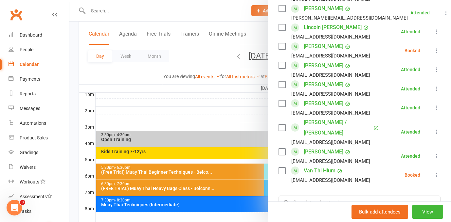
scroll to position [356, 0]
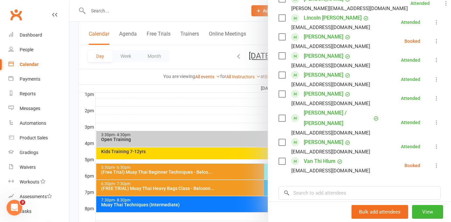
click at [437, 163] on icon at bounding box center [436, 166] width 7 height 7
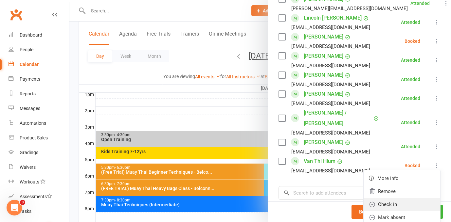
click at [416, 198] on link "Check in" at bounding box center [401, 204] width 77 height 13
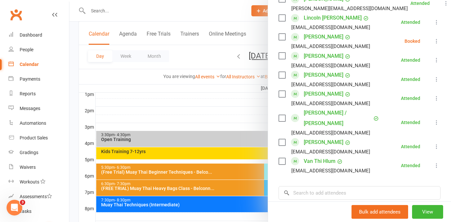
click at [437, 42] on icon at bounding box center [436, 41] width 7 height 7
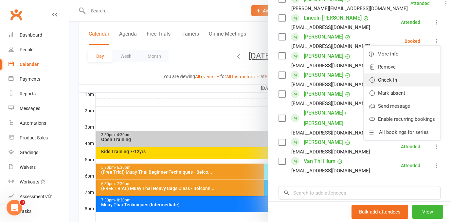
click at [426, 78] on link "Check in" at bounding box center [401, 80] width 77 height 13
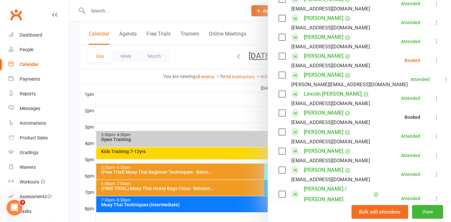
scroll to position [275, 0]
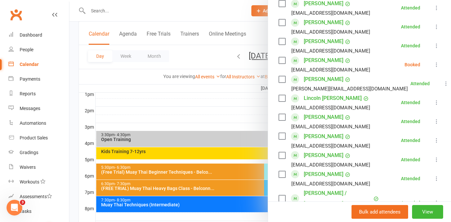
click at [436, 65] on icon at bounding box center [436, 64] width 7 height 7
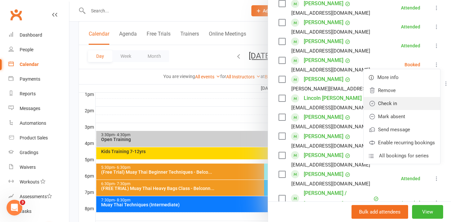
click at [416, 99] on link "Check in" at bounding box center [401, 103] width 77 height 13
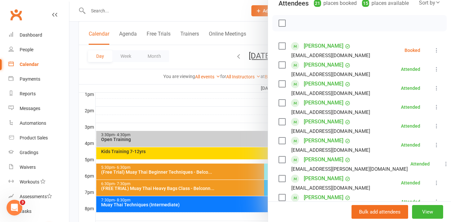
scroll to position [80, 0]
click at [319, 45] on link "[PERSON_NAME]" at bounding box center [324, 46] width 40 height 10
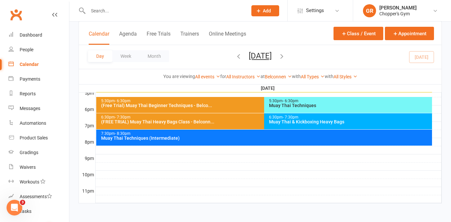
scroll to position [308, 0]
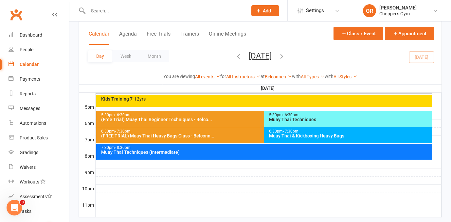
click at [381, 135] on div "Muay Thai & Kickboxing Heavy Bags" at bounding box center [350, 136] width 162 height 5
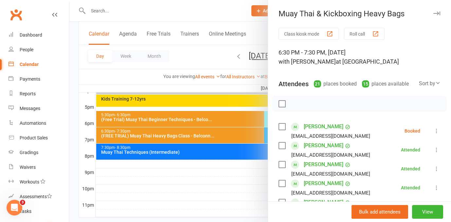
click at [437, 131] on icon at bounding box center [436, 131] width 7 height 7
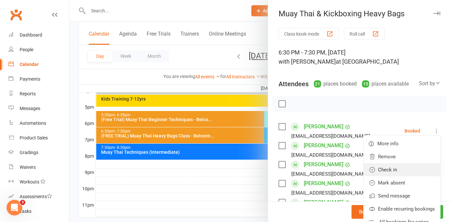
click at [416, 167] on link "Check in" at bounding box center [401, 170] width 77 height 13
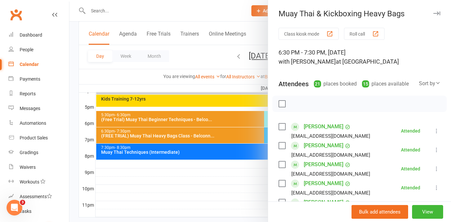
click at [249, 141] on div at bounding box center [259, 111] width 381 height 222
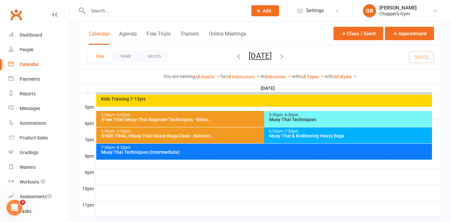
click at [249, 141] on div "6:30pm - 7:30pm (FREE TRIAL) Muay Thai Heavy Bags Class - Belconn..." at bounding box center [260, 136] width 329 height 16
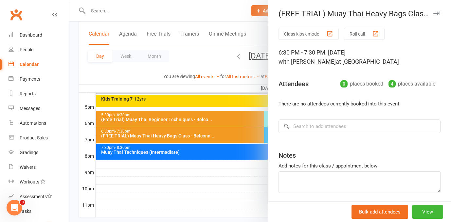
click at [249, 141] on div at bounding box center [259, 111] width 381 height 222
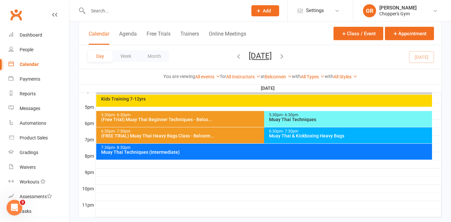
click at [278, 134] on div "Muay Thai & Kickboxing Heavy Bags" at bounding box center [350, 136] width 162 height 5
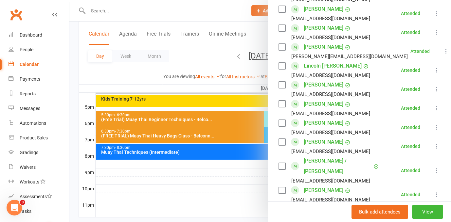
scroll to position [310, 0]
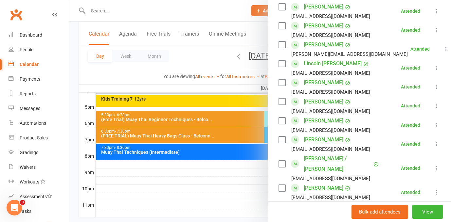
click at [174, 151] on div at bounding box center [259, 111] width 381 height 222
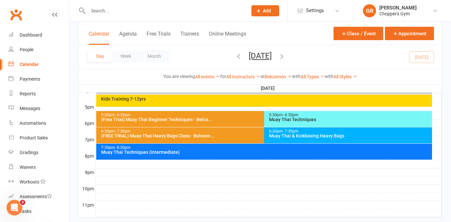
click at [174, 151] on div "Muay Thai Techniques (Intermediate)" at bounding box center [266, 152] width 330 height 5
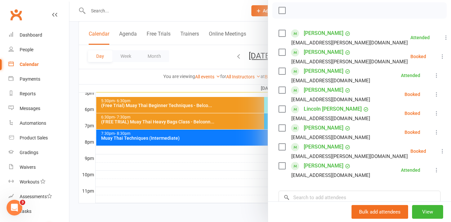
scroll to position [96, 0]
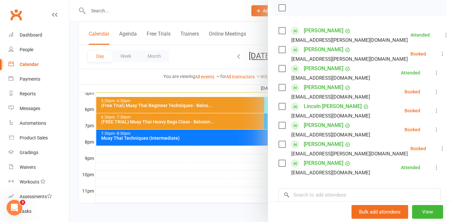
click at [439, 115] on li "Lincoln Uren rebeccablundell@hotmail.com Booked More info Remove Check in Mark …" at bounding box center [359, 110] width 162 height 19
click at [437, 111] on icon at bounding box center [436, 111] width 7 height 7
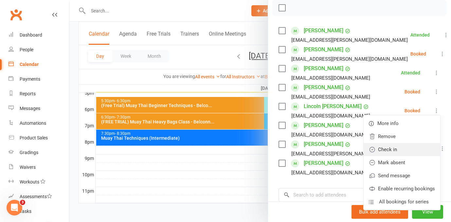
click at [416, 153] on link "Check in" at bounding box center [401, 149] width 77 height 13
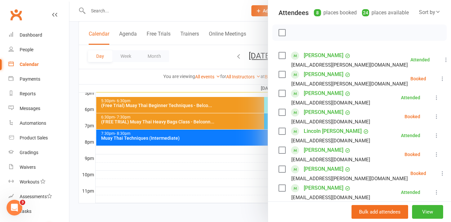
scroll to position [72, 0]
click at [439, 78] on icon at bounding box center [442, 78] width 7 height 7
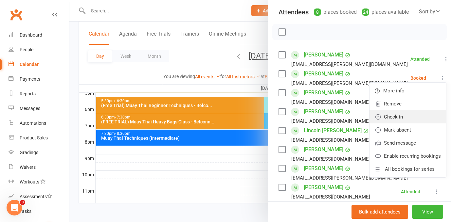
click at [411, 114] on link "Check in" at bounding box center [407, 117] width 77 height 13
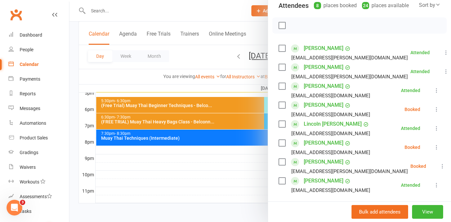
scroll to position [78, 0]
click at [216, 159] on div at bounding box center [259, 111] width 381 height 222
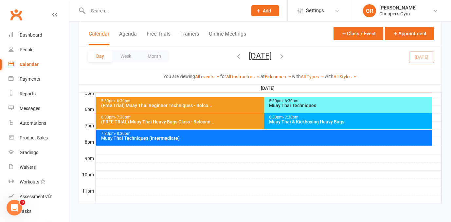
click at [355, 101] on div "5:30pm - 6:30pm" at bounding box center [350, 101] width 162 height 4
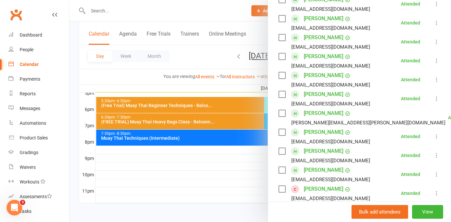
scroll to position [165, 0]
click at [28, 138] on div "Product Sales" at bounding box center [34, 137] width 28 height 5
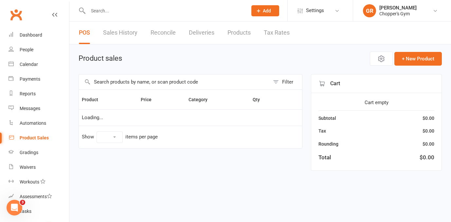
select select "100"
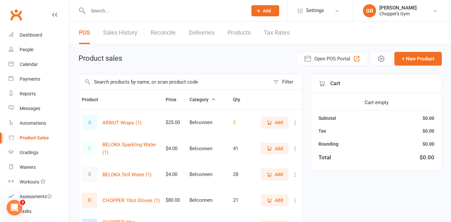
click at [181, 86] on input "text" at bounding box center [174, 82] width 191 height 15
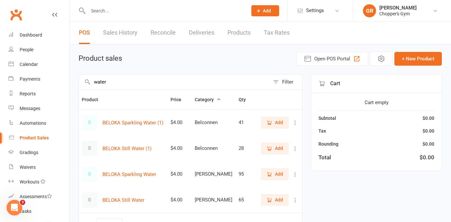
type input "water"
click at [273, 148] on span "Add" at bounding box center [274, 148] width 17 height 7
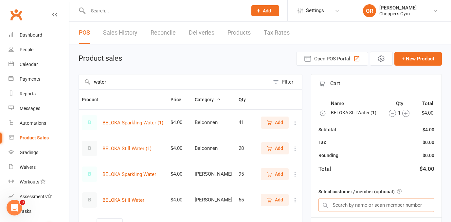
click at [334, 204] on input "text" at bounding box center [376, 206] width 116 height 14
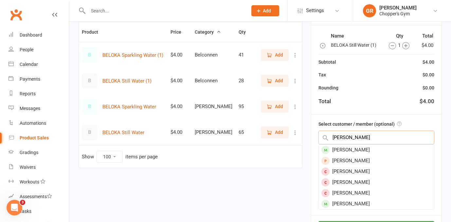
scroll to position [69, 0]
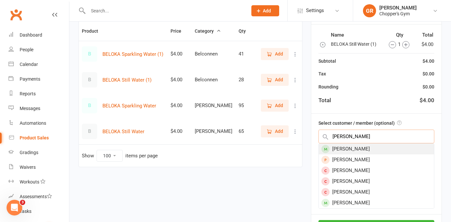
type input "nick liene"
click at [375, 146] on div "Nick Lieneman" at bounding box center [376, 149] width 115 height 11
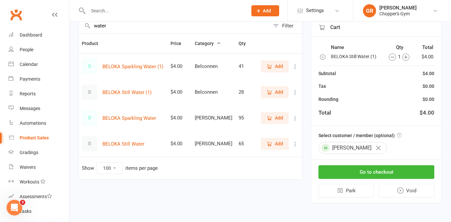
scroll to position [56, 0]
click at [367, 170] on button "Go to checkout" at bounding box center [376, 172] width 116 height 14
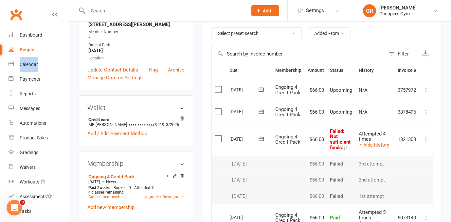
scroll to position [126, 0]
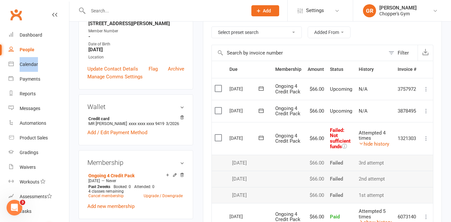
click at [219, 138] on label at bounding box center [219, 138] width 9 height 7
click at [219, 135] on input "checkbox" at bounding box center [217, 135] width 4 height 0
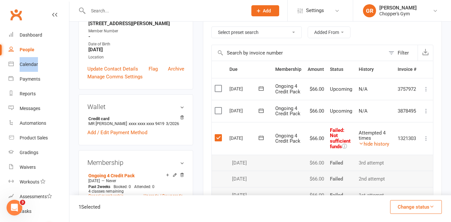
click at [407, 207] on button "Change status" at bounding box center [416, 207] width 52 height 14
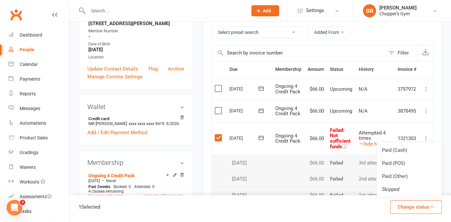
click at [213, 139] on td "Select this" at bounding box center [219, 138] width 15 height 33
click at [223, 137] on label at bounding box center [219, 138] width 9 height 7
click at [219, 135] on input "checkbox" at bounding box center [217, 135] width 4 height 0
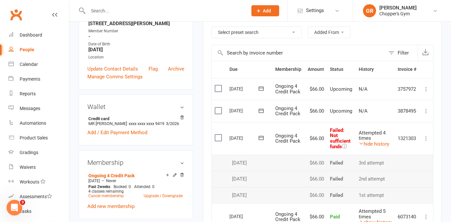
click at [223, 137] on label at bounding box center [219, 138] width 9 height 7
click at [219, 135] on input "checkbox" at bounding box center [217, 135] width 4 height 0
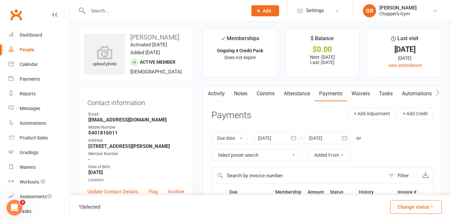
scroll to position [0, 0]
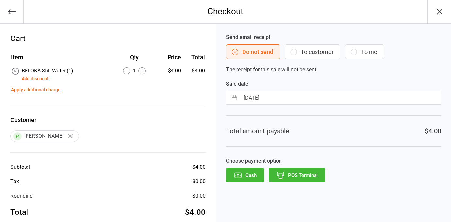
click at [292, 177] on button "POS Terminal" at bounding box center [297, 175] width 57 height 14
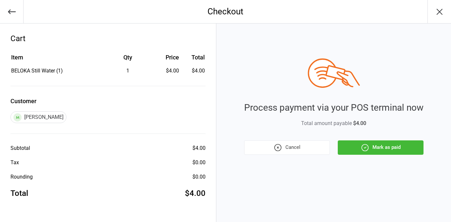
click at [380, 143] on button "Mark as paid" at bounding box center [381, 148] width 86 height 14
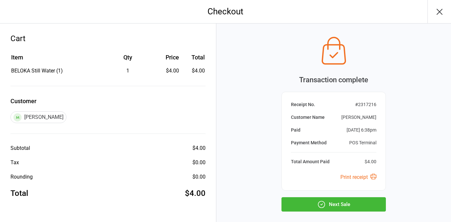
click at [373, 208] on button "Next Sale" at bounding box center [333, 205] width 104 height 14
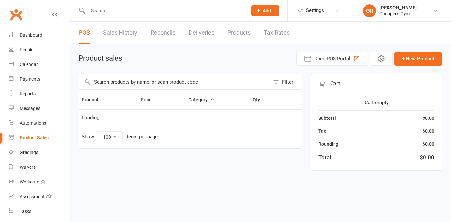
select select "100"
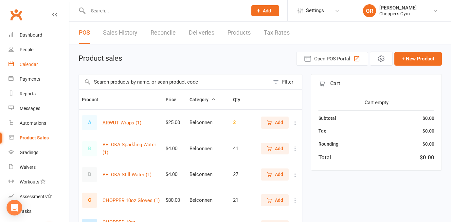
click at [36, 64] on div "Calendar" at bounding box center [29, 64] width 18 height 5
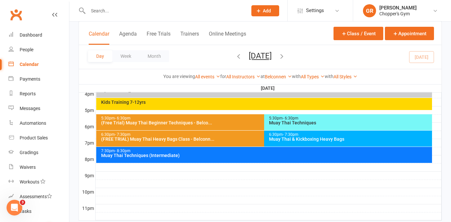
scroll to position [310, 0]
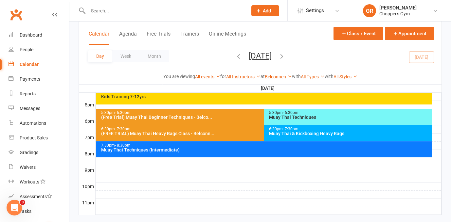
click at [290, 135] on div "Muay Thai & Kickboxing Heavy Bags" at bounding box center [350, 133] width 162 height 5
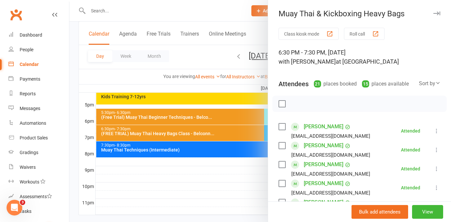
click at [214, 174] on div at bounding box center [259, 111] width 381 height 222
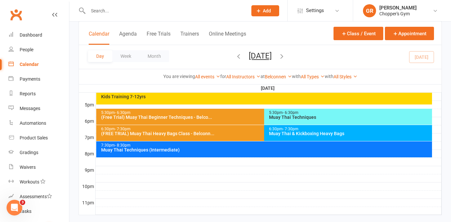
click at [228, 154] on div "7:30pm - 8:30pm Muay Thai Techniques (Intermediate)" at bounding box center [264, 150] width 336 height 16
